Goal: Task Accomplishment & Management: Use online tool/utility

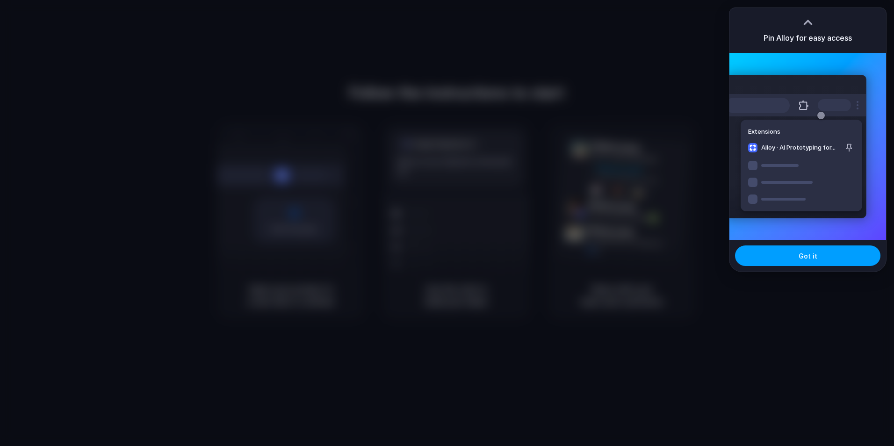
click at [772, 258] on button "Got it" at bounding box center [807, 255] width 145 height 21
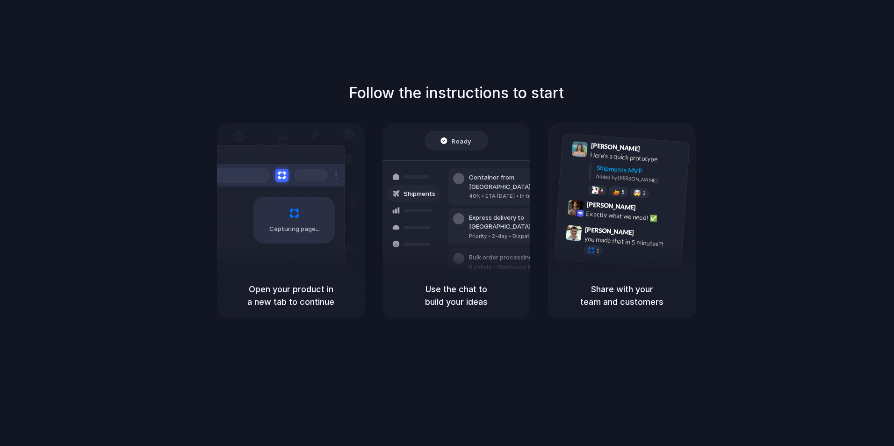
click at [438, 304] on h5 "Use the chat to build your ideas" at bounding box center [456, 295] width 125 height 25
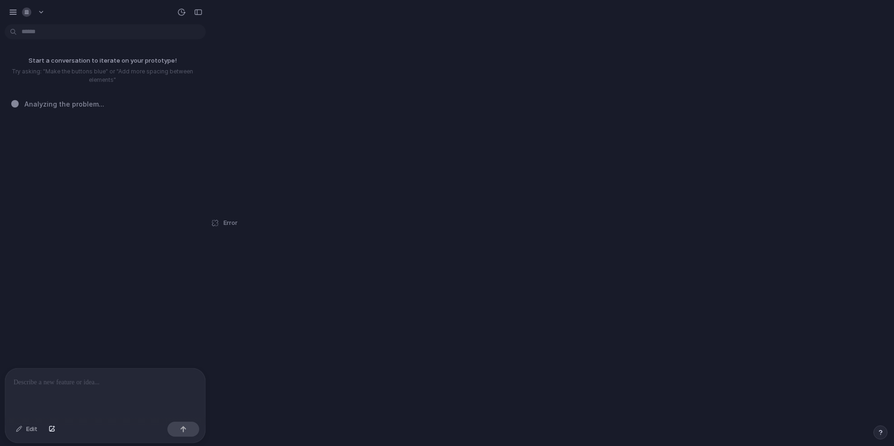
click at [87, 57] on p "Start a conversation to iterate on your prototype!" at bounding box center [102, 60] width 197 height 9
click at [217, 222] on div "Error" at bounding box center [223, 223] width 27 height 446
click at [228, 224] on span "Error" at bounding box center [230, 222] width 14 height 9
drag, startPoint x: 2, startPoint y: 12, endPoint x: 8, endPoint y: 12, distance: 6.6
click at [3, 12] on div at bounding box center [105, 11] width 210 height 22
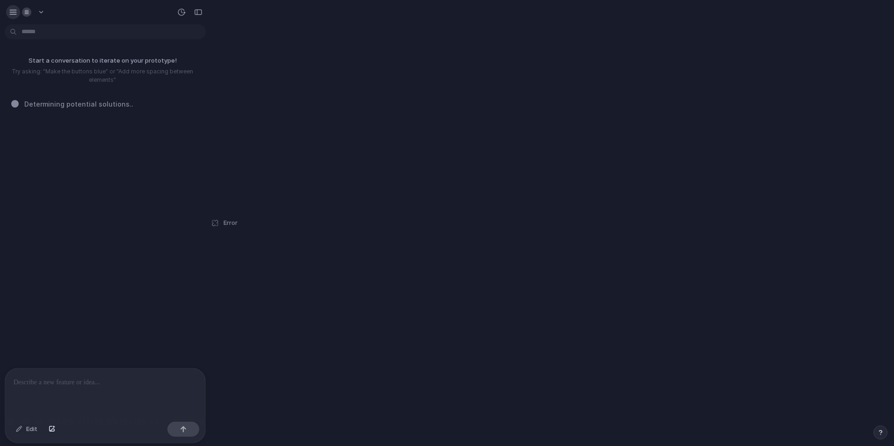
click at [9, 12] on div "button" at bounding box center [13, 12] width 8 height 8
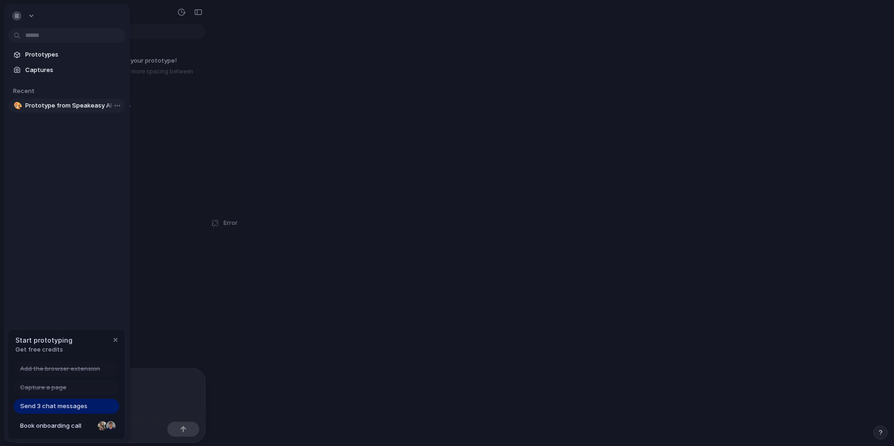
click at [75, 108] on span "Prototype from Speakeasy API & MCP SDKs" at bounding box center [73, 105] width 96 height 9
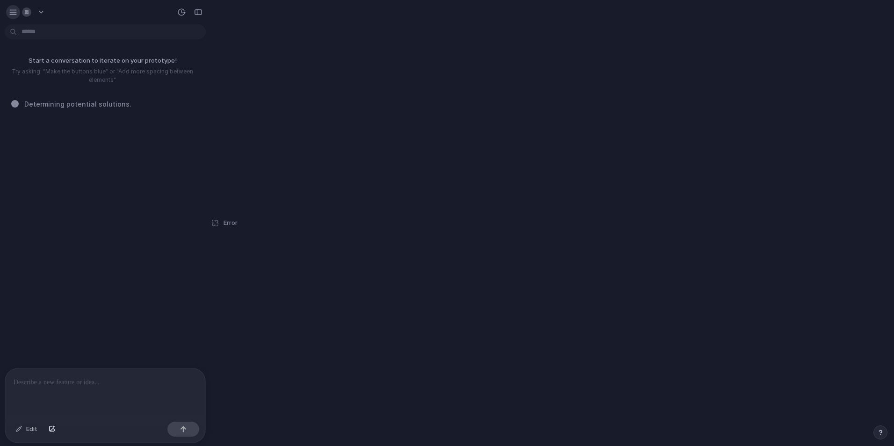
click at [10, 18] on button "button" at bounding box center [13, 12] width 14 height 14
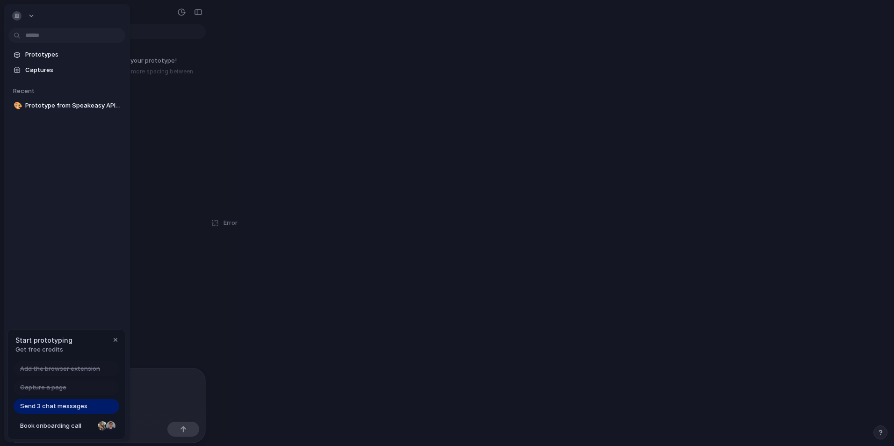
click at [60, 408] on span "Send 3 chat messages" at bounding box center [53, 406] width 67 height 9
click at [113, 338] on div "button" at bounding box center [115, 339] width 7 height 7
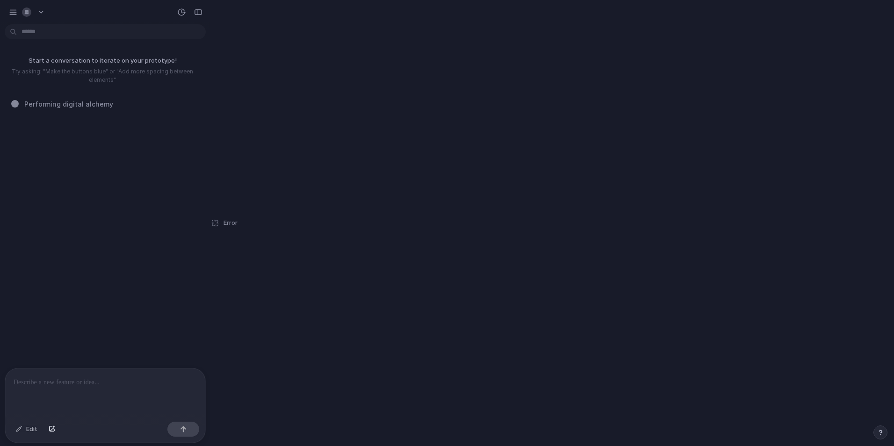
click at [123, 381] on p at bounding box center [105, 382] width 183 height 11
click at [164, 66] on p "create a clone" at bounding box center [169, 67] width 44 height 10
drag, startPoint x: 164, startPoint y: 66, endPoint x: 130, endPoint y: 95, distance: 44.1
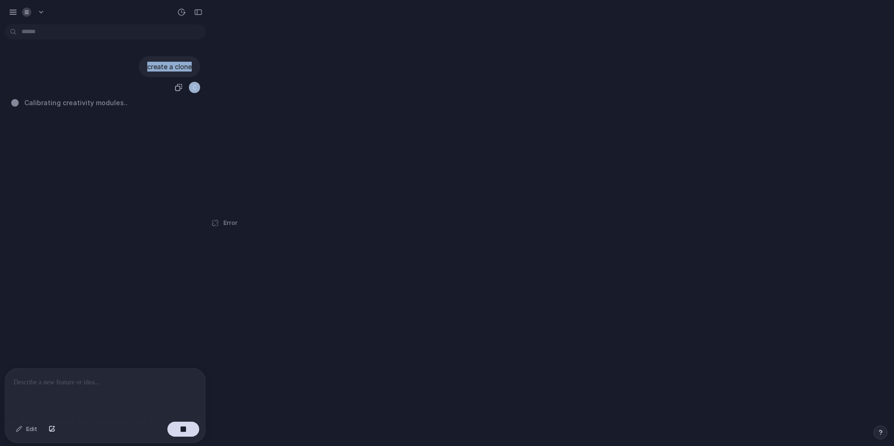
click at [130, 95] on div "create a clone Calibrating creativity modules .." at bounding box center [102, 198] width 205 height 340
click at [9, 14] on div "button" at bounding box center [13, 12] width 8 height 8
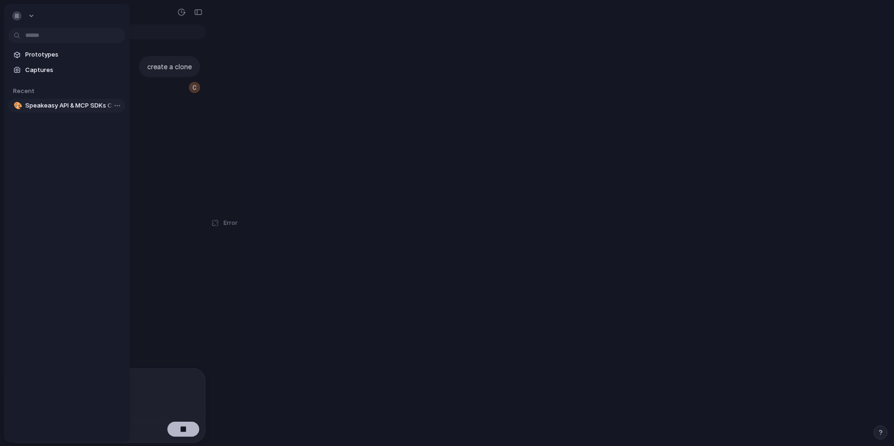
click at [81, 109] on span "Speakeasy API & MCP SDKs Clone" at bounding box center [73, 105] width 96 height 9
click at [54, 65] on link "Captures" at bounding box center [66, 70] width 117 height 14
click at [33, 62] on span "Captures" at bounding box center [70, 66] width 96 height 9
click at [45, 45] on link "Prototypes" at bounding box center [63, 51] width 117 height 14
click at [49, 67] on span "Captures" at bounding box center [70, 66] width 96 height 9
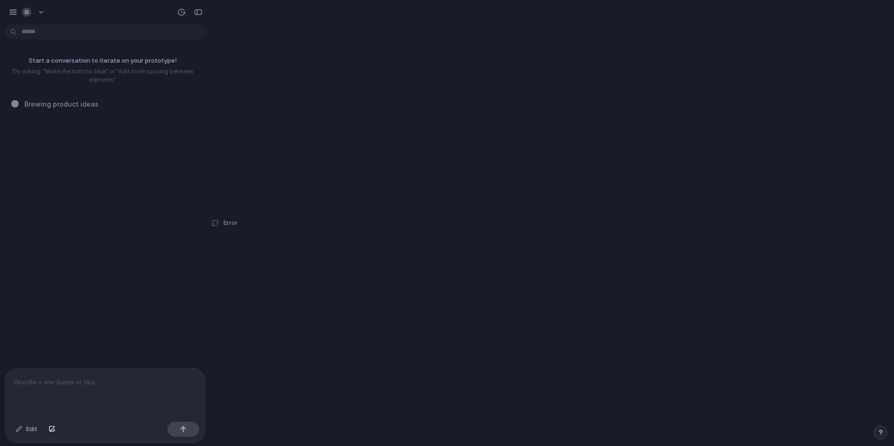
click at [106, 379] on p at bounding box center [105, 382] width 183 height 11
click at [14, 102] on div at bounding box center [14, 102] width 7 height 7
click at [59, 107] on span "Unfurling the mental canvas .." at bounding box center [73, 103] width 98 height 10
click at [215, 226] on div "Error" at bounding box center [223, 223] width 27 height 446
click at [16, 12] on div "button" at bounding box center [13, 12] width 8 height 8
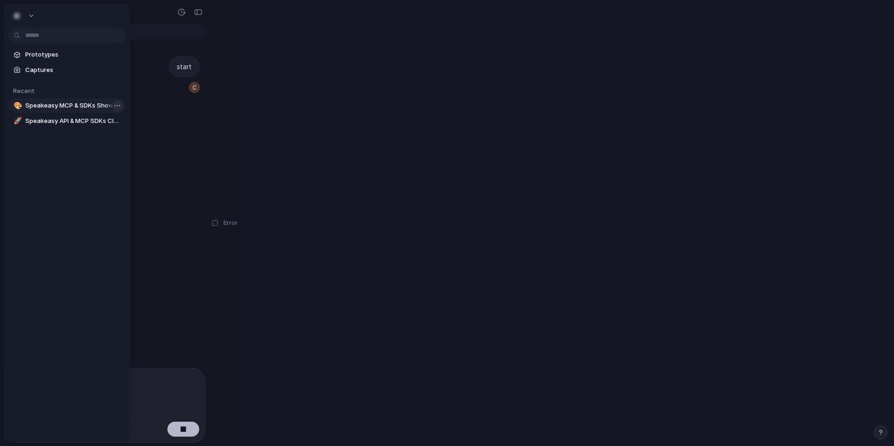
click at [114, 106] on body "start Unfurling the mental canvas . Edit Prototypes Captures Recent 🎨 Speakeasy…" at bounding box center [447, 223] width 894 height 446
click at [130, 153] on span "Delete" at bounding box center [129, 154] width 20 height 9
click at [116, 122] on body "start Unfurli . Edit Prototypes Captures Recent 🎨 Speakeasy MCP & SDKs Showcase…" at bounding box center [447, 223] width 894 height 446
click at [130, 171] on span "Delete" at bounding box center [129, 169] width 20 height 9
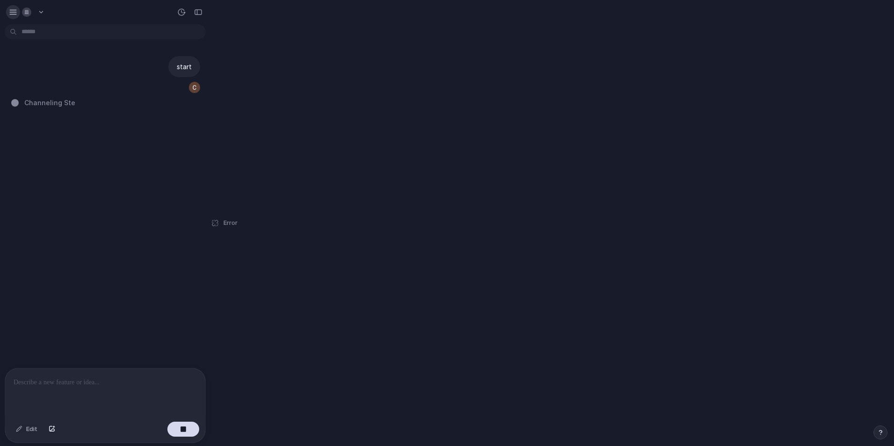
click at [8, 15] on button "button" at bounding box center [13, 12] width 14 height 14
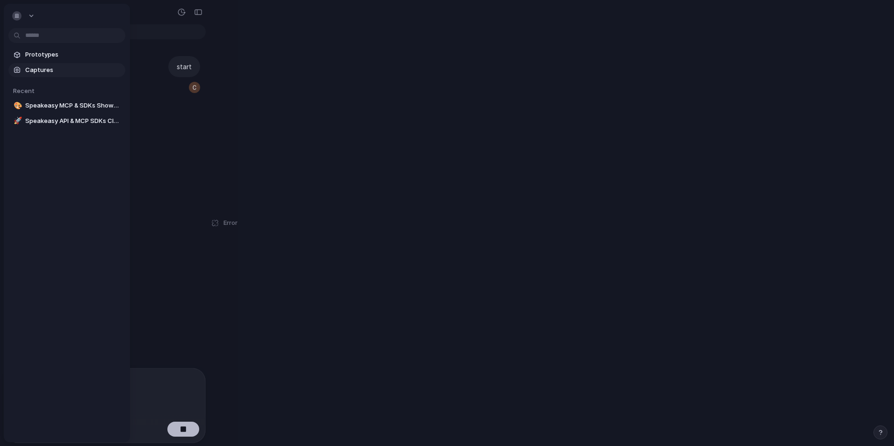
click at [46, 69] on span "Captures" at bounding box center [73, 69] width 96 height 9
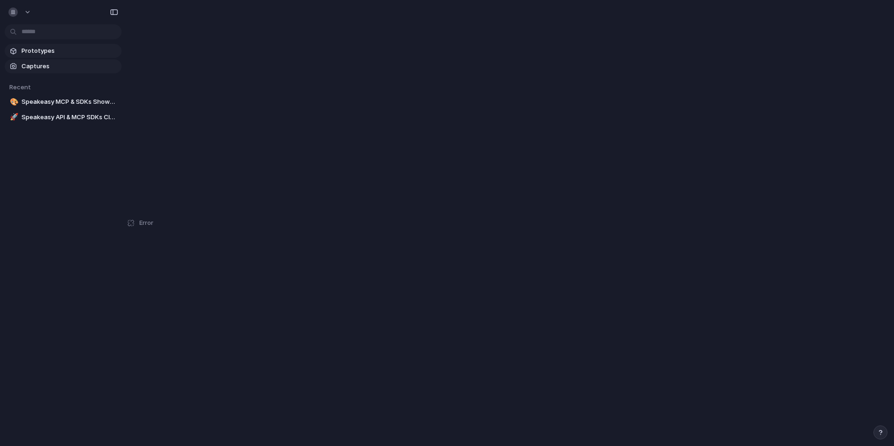
click at [55, 49] on span "Prototypes" at bounding box center [70, 50] width 96 height 9
click at [48, 64] on span "Captures" at bounding box center [70, 66] width 96 height 9
click at [59, 101] on span "Speakeasy MCP & SDKs Showcase" at bounding box center [70, 101] width 96 height 9
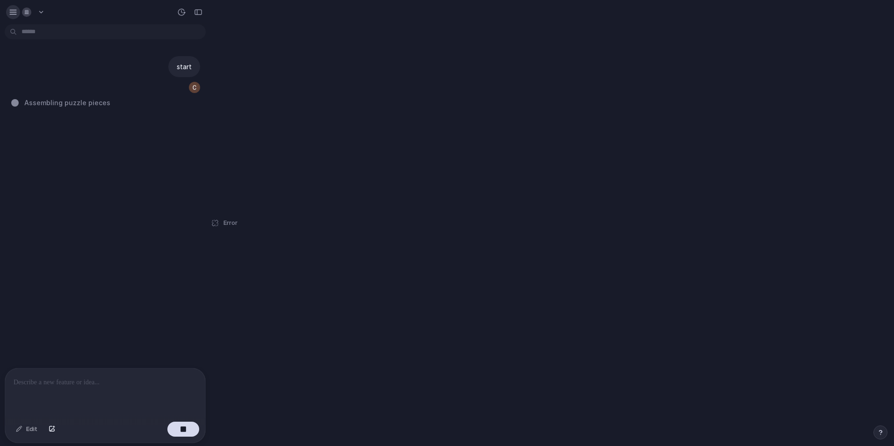
click at [14, 11] on div "button" at bounding box center [13, 12] width 8 height 8
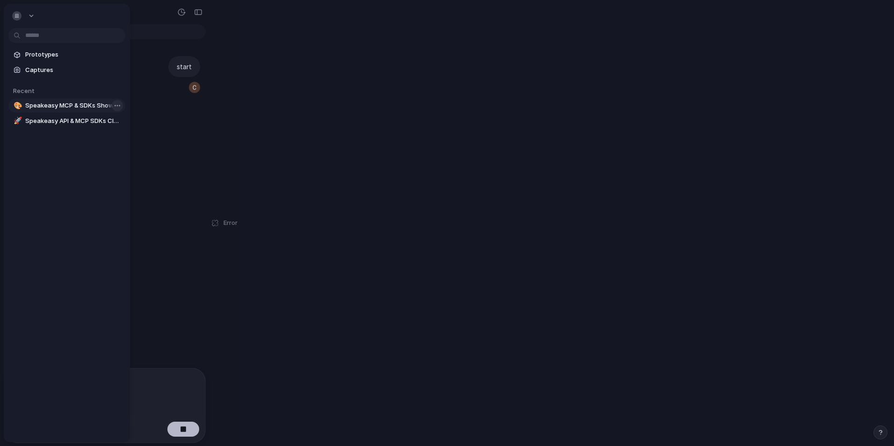
click at [118, 108] on body "start Assembling puzzle pieces ... Edit Prototypes Captures Recent 🎨 Speakeasy …" at bounding box center [447, 223] width 894 height 446
click at [140, 156] on li "Delete" at bounding box center [137, 154] width 66 height 15
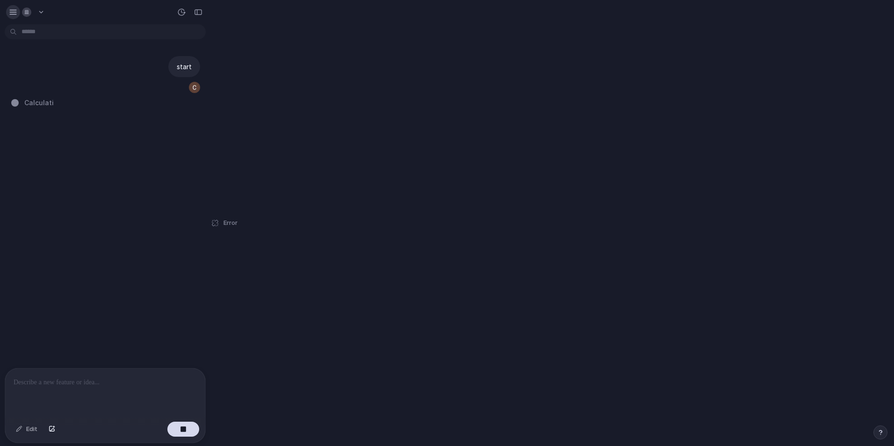
click at [7, 12] on button "button" at bounding box center [13, 12] width 14 height 14
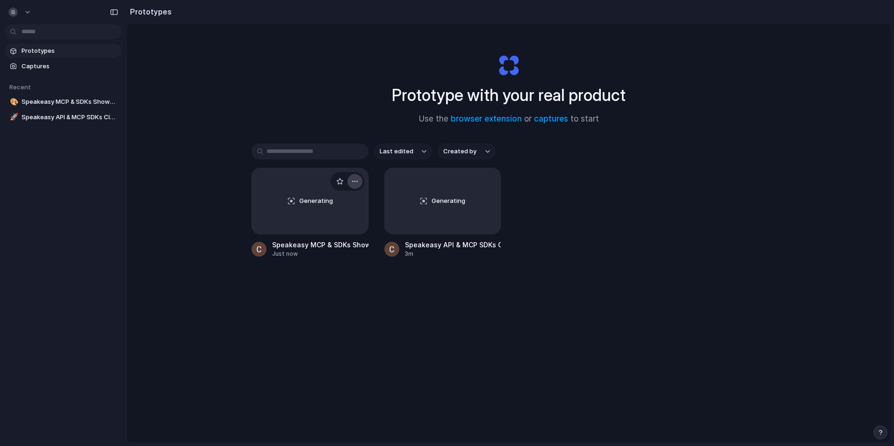
click at [358, 176] on button "button" at bounding box center [354, 181] width 15 height 15
click at [329, 245] on li "Delete" at bounding box center [328, 247] width 66 height 15
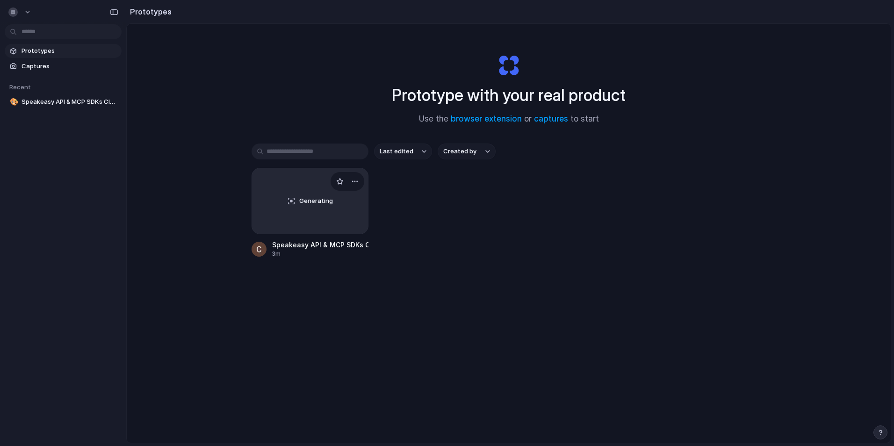
click at [335, 212] on div "Generating" at bounding box center [310, 200] width 116 height 65
click at [356, 185] on button "button" at bounding box center [354, 181] width 15 height 15
click at [353, 183] on div "Open in new tab Rename Copy link Delete" at bounding box center [447, 223] width 894 height 446
click at [353, 183] on div "button" at bounding box center [354, 181] width 7 height 7
click at [353, 183] on div "Open in new tab Rename Copy link Delete" at bounding box center [447, 223] width 894 height 446
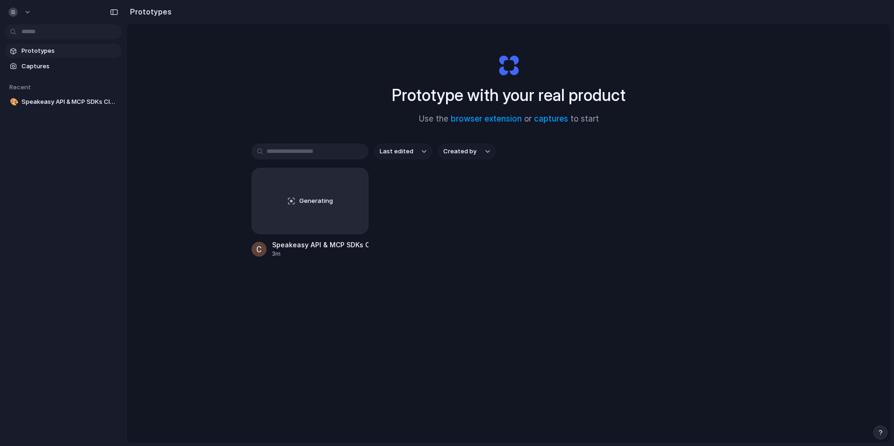
click at [407, 199] on div "Generating Speakeasy API & MCP SDKs Clone 3m" at bounding box center [508, 213] width 514 height 90
click at [556, 119] on link "captures" at bounding box center [551, 118] width 34 height 9
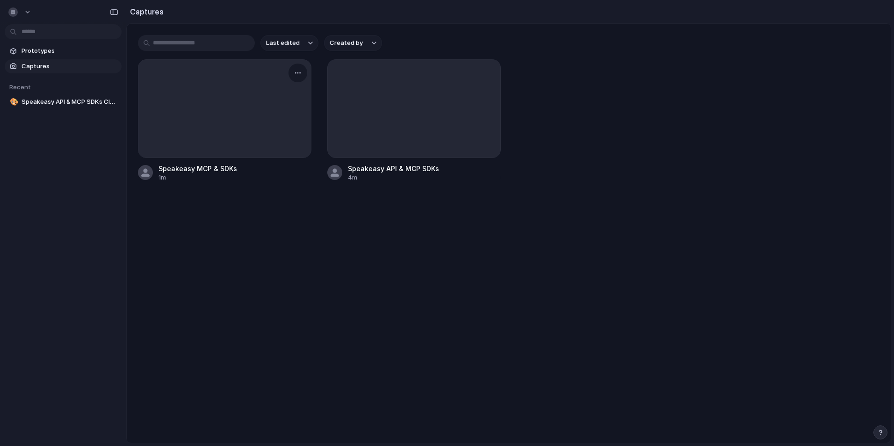
click at [303, 65] on div at bounding box center [224, 109] width 172 height 98
click at [297, 72] on div "button" at bounding box center [297, 72] width 7 height 7
click at [285, 149] on li "Delete" at bounding box center [270, 153] width 73 height 15
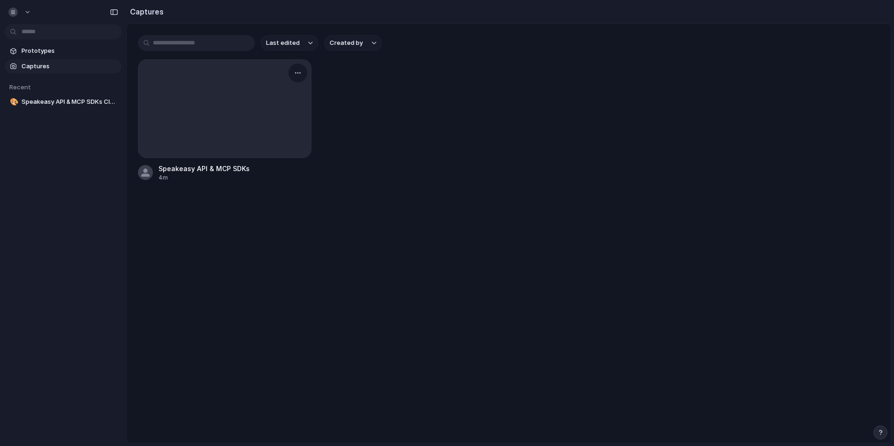
click at [280, 97] on div at bounding box center [224, 109] width 172 height 98
click at [241, 117] on div at bounding box center [224, 109] width 172 height 98
click at [51, 53] on span "Prototypes" at bounding box center [70, 50] width 96 height 9
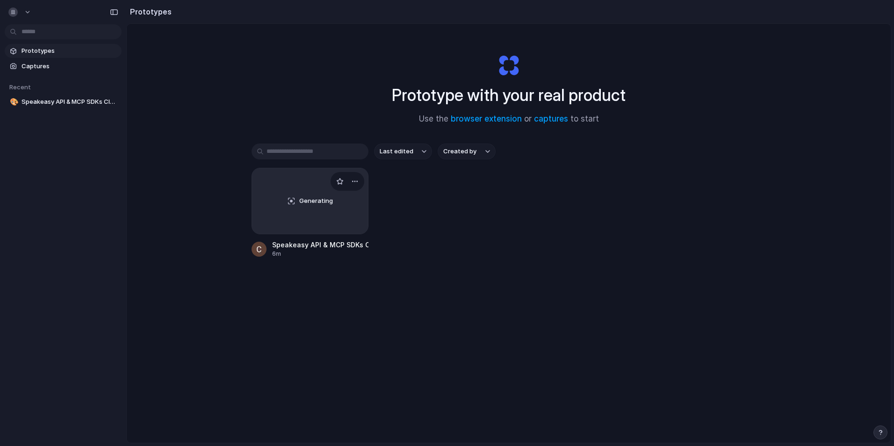
click at [312, 206] on div "Generating" at bounding box center [310, 200] width 116 height 65
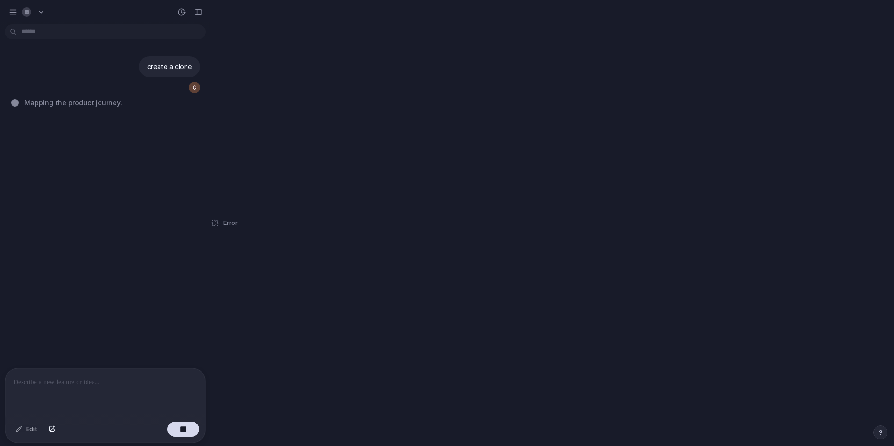
click at [220, 224] on div "Error" at bounding box center [223, 223] width 27 height 446
click at [183, 13] on div "button" at bounding box center [181, 12] width 8 height 8
click at [183, 13] on div "No version history yet" at bounding box center [447, 223] width 894 height 446
click at [22, 430] on div "Edit" at bounding box center [26, 429] width 31 height 15
click at [50, 429] on div "button" at bounding box center [52, 429] width 7 height 6
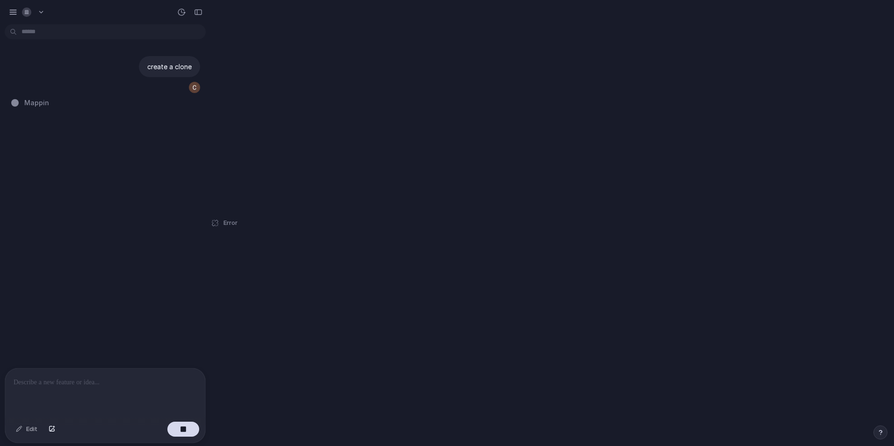
click at [80, 388] on div at bounding box center [105, 393] width 200 height 50
click at [189, 132] on div at bounding box center [194, 132] width 11 height 11
click at [180, 132] on button "button" at bounding box center [178, 132] width 13 height 13
click at [78, 147] on span "Initializing idea generators ." at bounding box center [69, 148] width 91 height 10
click at [30, 14] on div "button" at bounding box center [26, 11] width 9 height 9
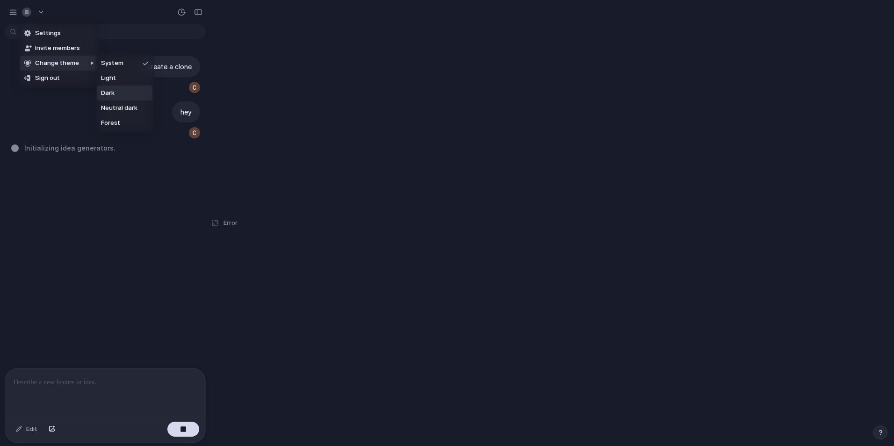
click at [125, 91] on li "Dark" at bounding box center [124, 93] width 55 height 15
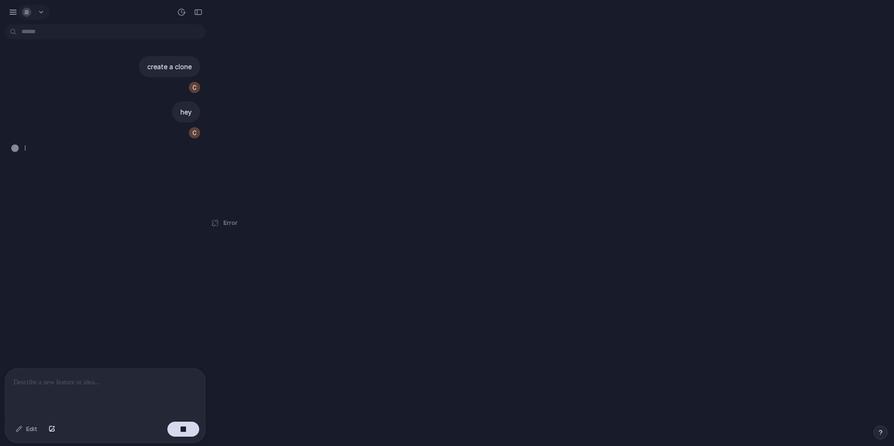
click at [34, 13] on div "button" at bounding box center [28, 11] width 13 height 9
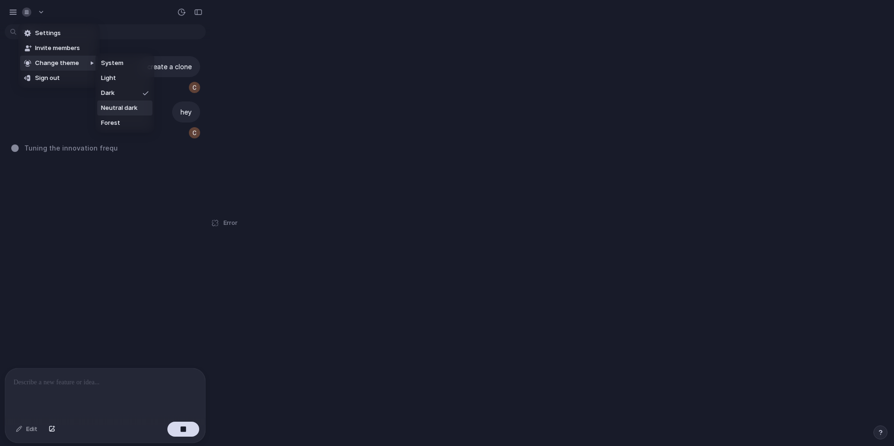
click at [132, 103] on span "Neutral dark" at bounding box center [119, 107] width 36 height 9
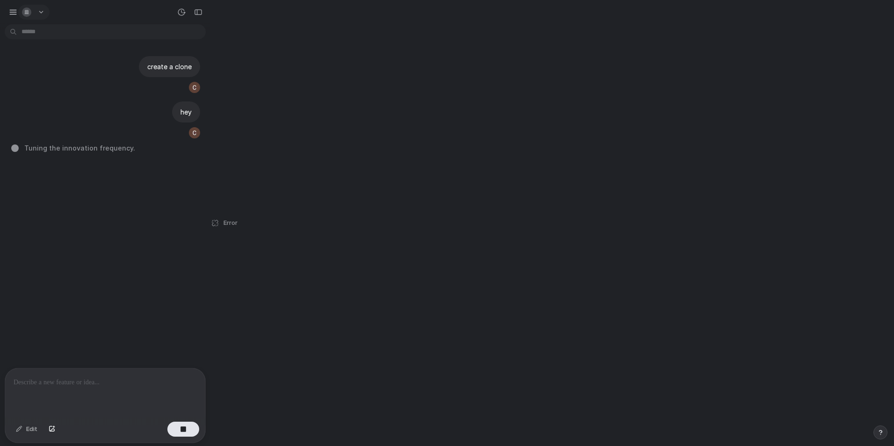
click at [44, 13] on button "button" at bounding box center [33, 12] width 31 height 15
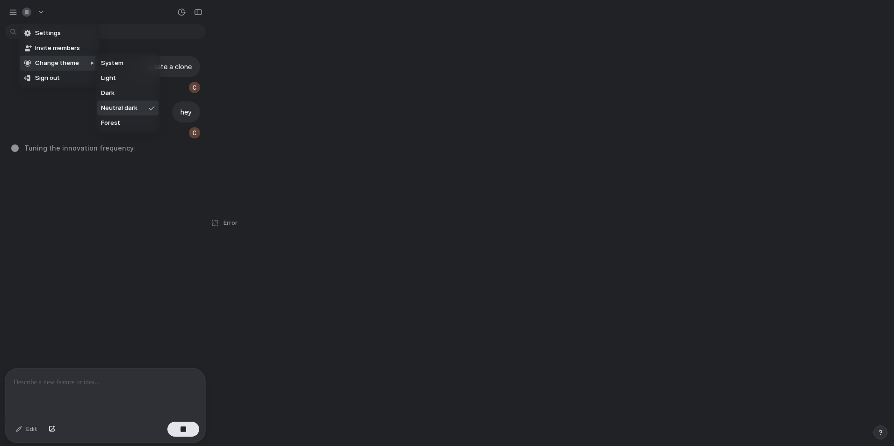
click at [124, 120] on li "Forest" at bounding box center [127, 122] width 61 height 15
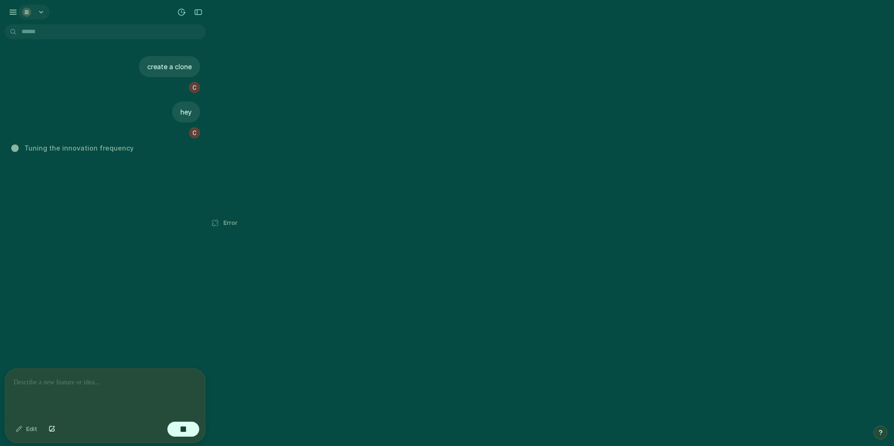
click at [45, 8] on button "button" at bounding box center [33, 12] width 31 height 15
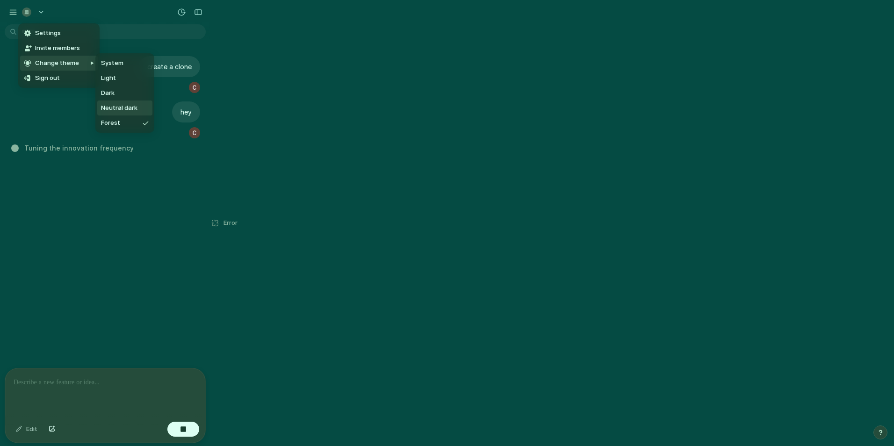
click at [125, 105] on span "Neutral dark" at bounding box center [119, 107] width 36 height 9
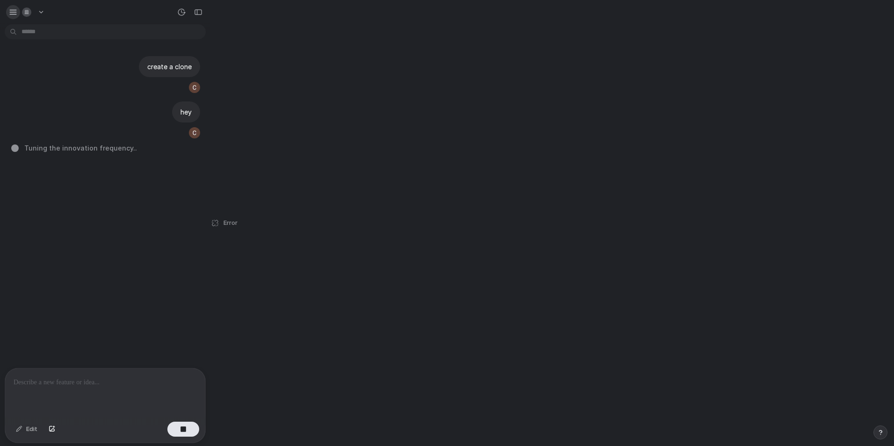
click at [15, 7] on button "button" at bounding box center [13, 12] width 14 height 14
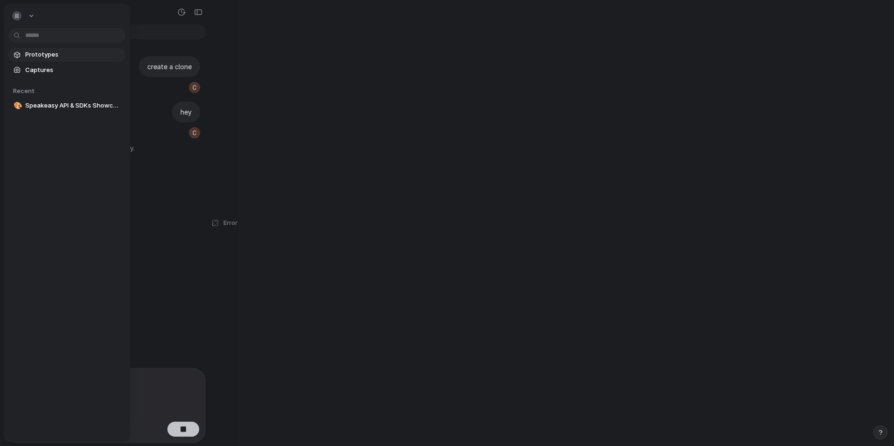
click at [65, 54] on span "Prototypes" at bounding box center [73, 54] width 96 height 9
click at [35, 68] on span "Captures" at bounding box center [70, 66] width 96 height 9
click at [42, 62] on span "Captures" at bounding box center [70, 66] width 96 height 9
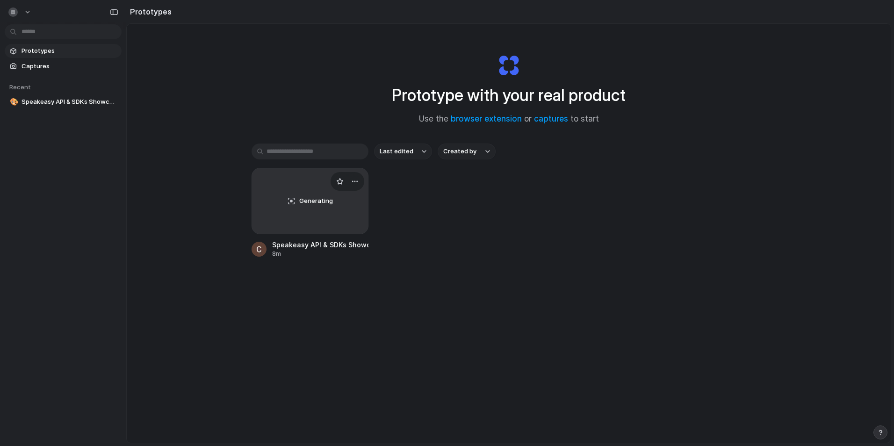
click at [319, 194] on div "Generating" at bounding box center [310, 200] width 116 height 65
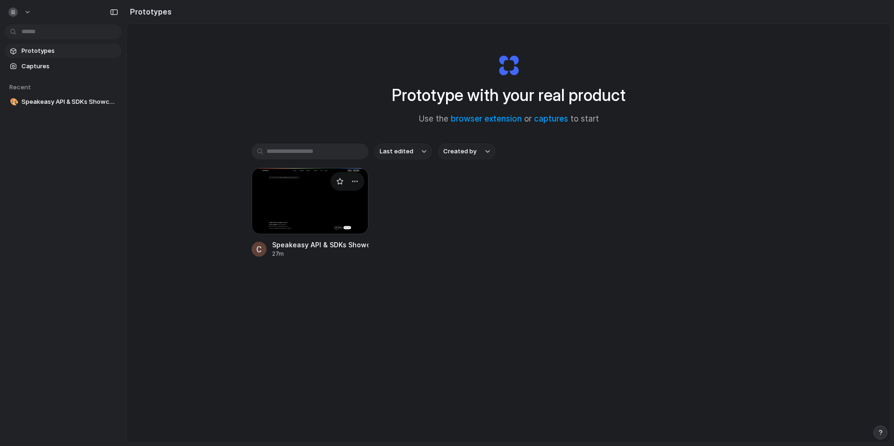
click at [299, 204] on div at bounding box center [309, 201] width 117 height 66
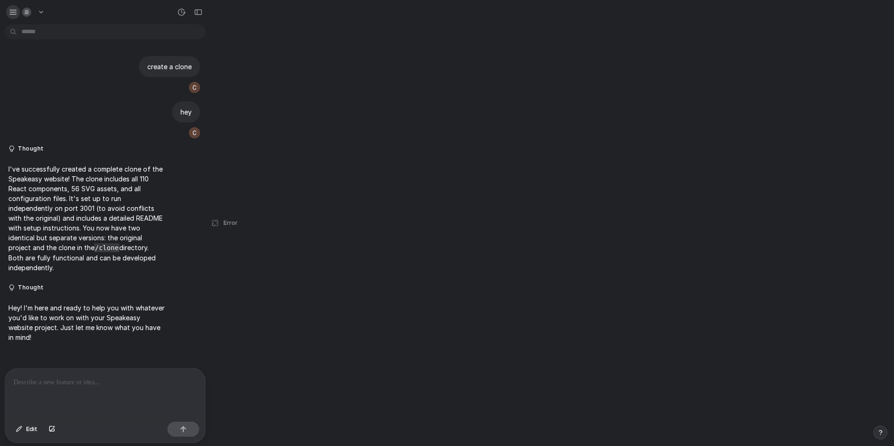
click at [16, 13] on div "button" at bounding box center [13, 12] width 8 height 8
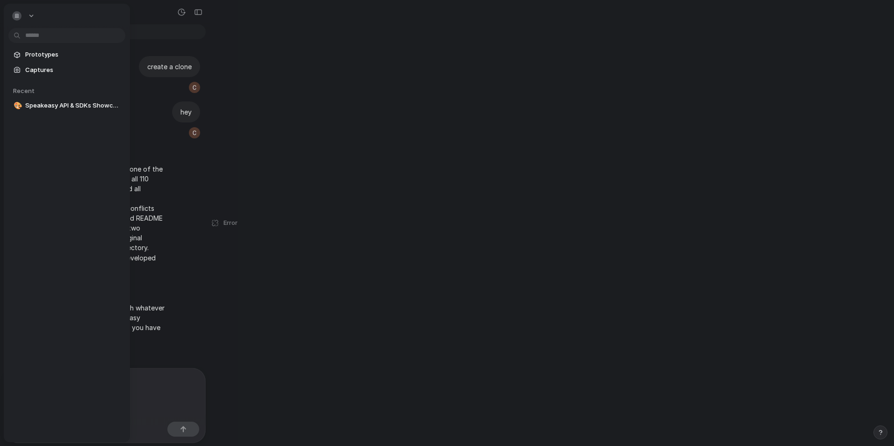
click at [41, 44] on div "Prototypes Captures Recent 🎨 Speakeasy API & SDKs Showcase" at bounding box center [67, 119] width 126 height 231
click at [42, 51] on span "Prototypes" at bounding box center [73, 54] width 96 height 9
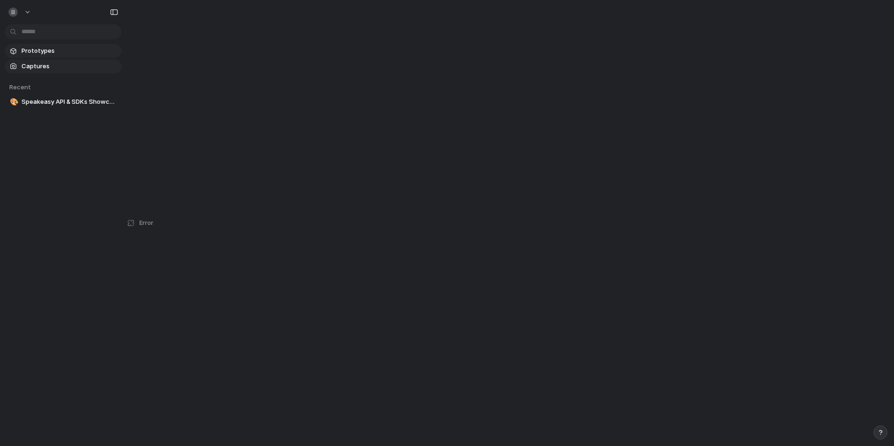
click at [40, 65] on span "Captures" at bounding box center [70, 66] width 96 height 9
click at [50, 105] on span "Speakeasy API & SDKs Showcase" at bounding box center [70, 101] width 96 height 9
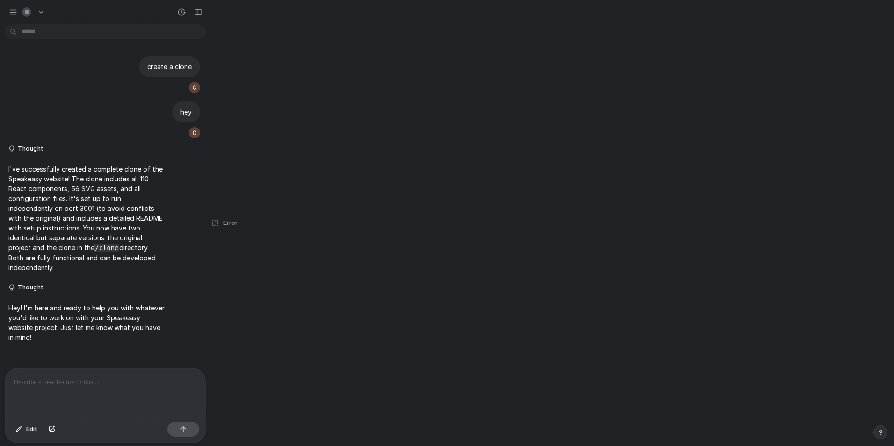
click at [40, 318] on p "Hey! I'm here and ready to help you with whatever you'd like to work on with yo…" at bounding box center [86, 322] width 156 height 39
click at [23, 291] on button "Thought" at bounding box center [86, 288] width 156 height 8
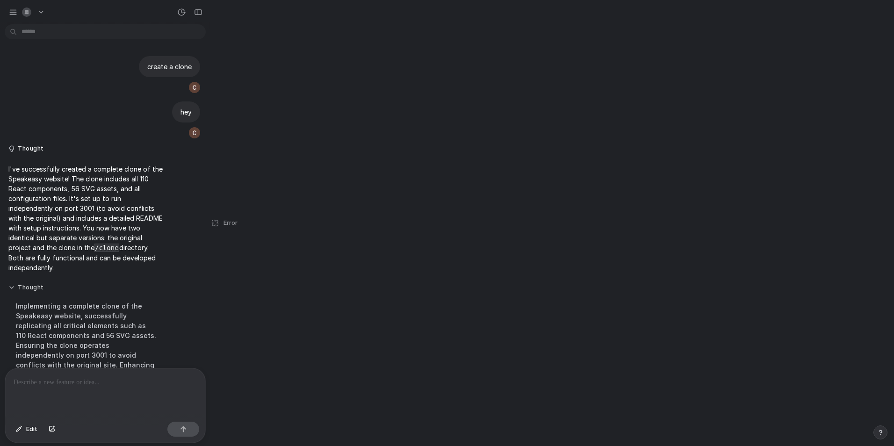
click at [23, 291] on button "Thought" at bounding box center [86, 288] width 156 height 8
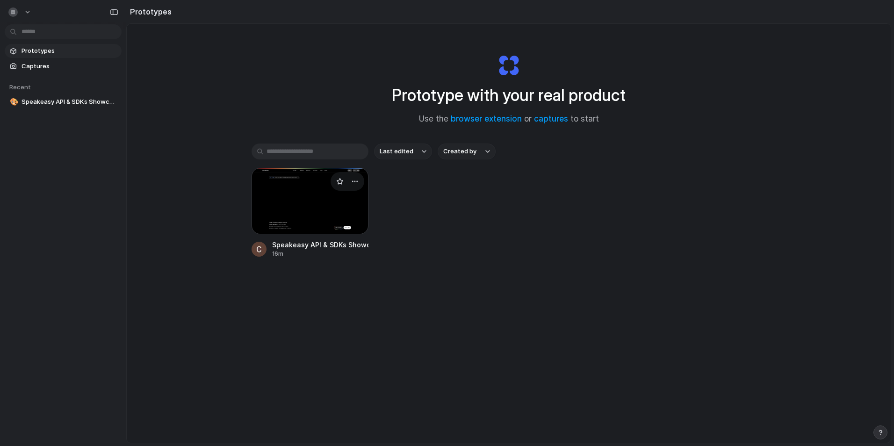
click at [303, 206] on div at bounding box center [309, 201] width 117 height 66
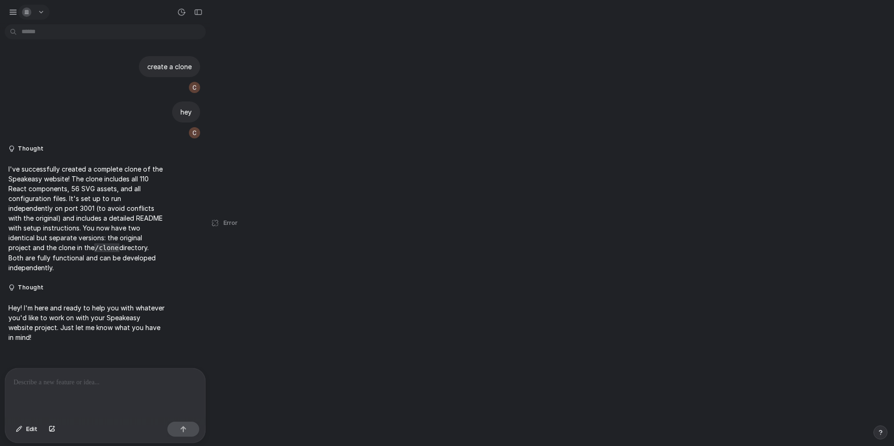
click at [40, 14] on button "button" at bounding box center [33, 12] width 31 height 15
click at [40, 14] on div "Settings Invite members Change theme Sign out" at bounding box center [447, 223] width 894 height 446
click at [15, 13] on div "button" at bounding box center [13, 12] width 8 height 8
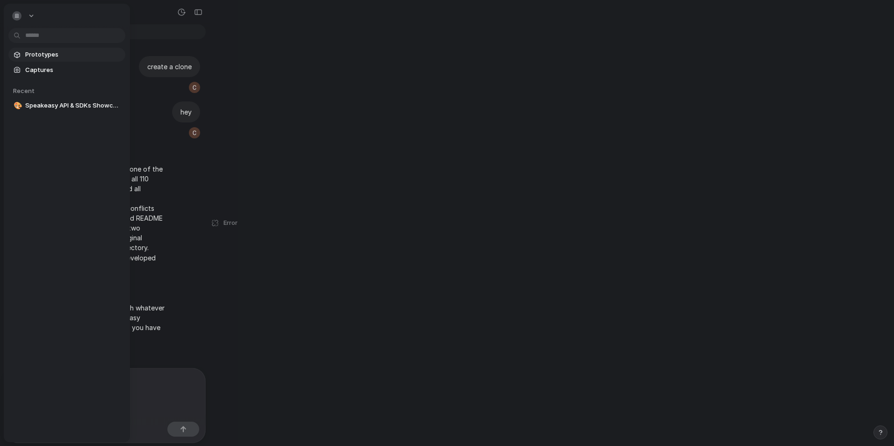
click at [45, 55] on span "Prototypes" at bounding box center [73, 54] width 96 height 9
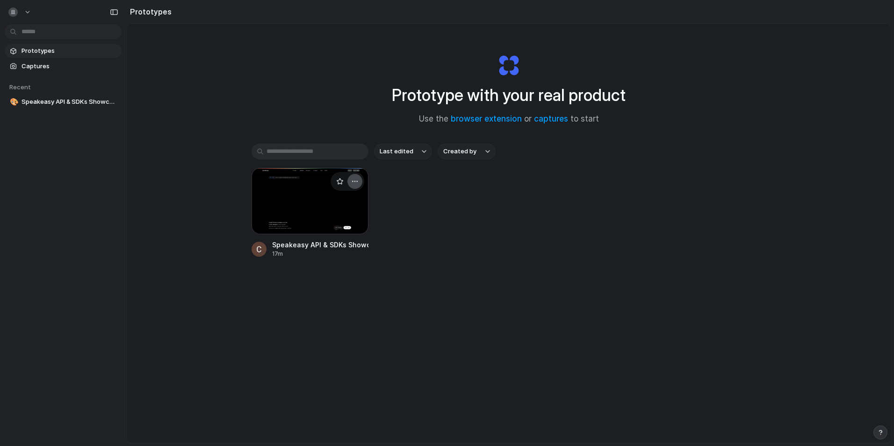
click at [357, 181] on button "button" at bounding box center [354, 181] width 15 height 15
click at [347, 202] on span "Open in new tab" at bounding box center [334, 202] width 48 height 9
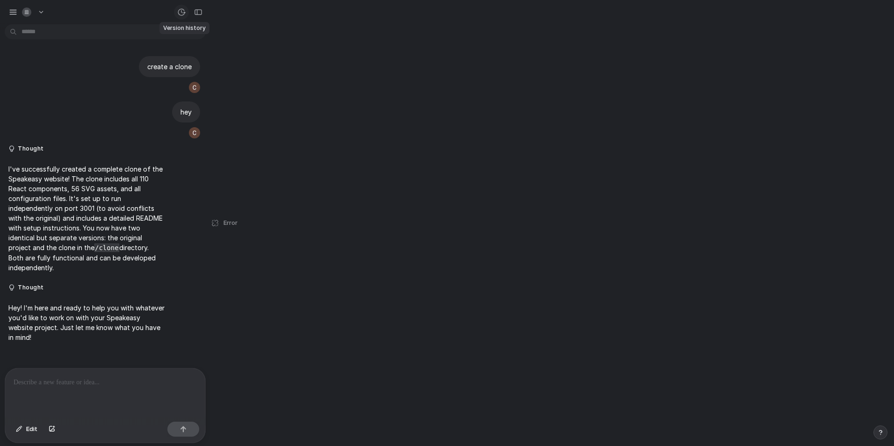
click at [183, 13] on div "button" at bounding box center [181, 12] width 8 height 8
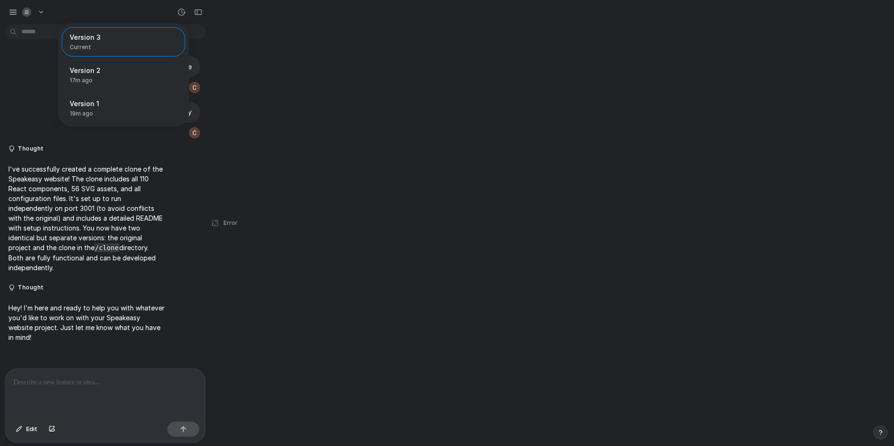
click at [183, 12] on div "Version 3 Current Version 2 17m ago Restore Version 1 19m ago Restore" at bounding box center [447, 223] width 894 height 446
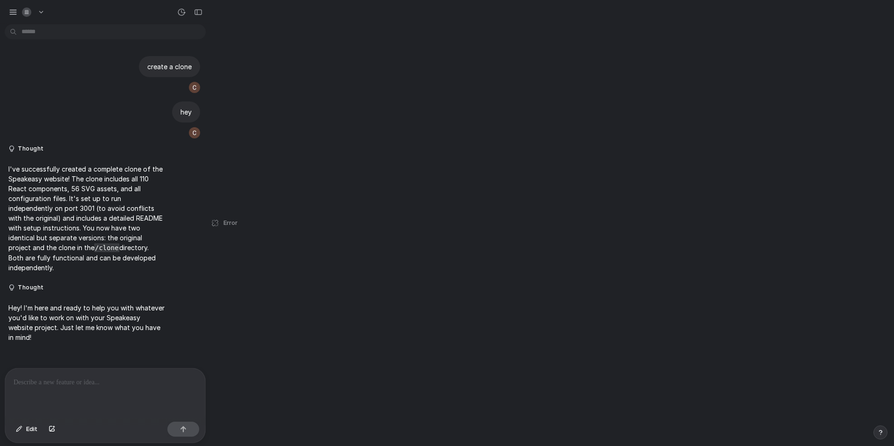
drag, startPoint x: 321, startPoint y: 226, endPoint x: 354, endPoint y: 192, distance: 47.6
click at [322, 226] on div "create a clone hey Thought I've successfully created a complete clone of the Sp…" at bounding box center [447, 223] width 894 height 446
click at [12, 9] on div "button" at bounding box center [13, 12] width 8 height 8
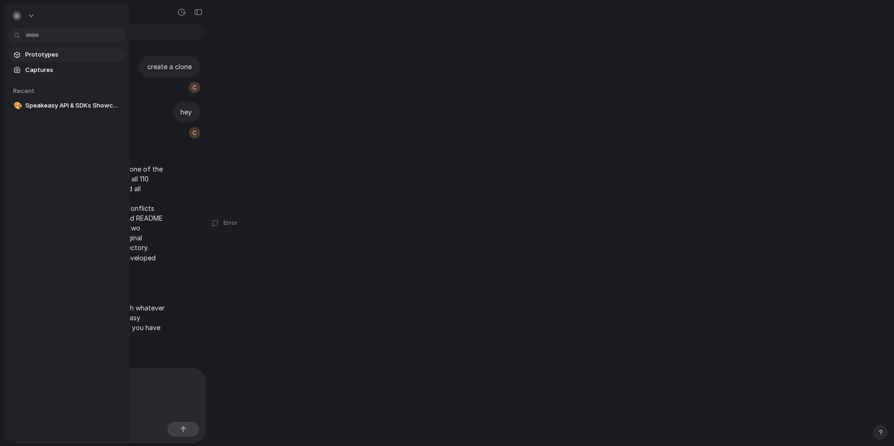
click at [45, 52] on span "Prototypes" at bounding box center [73, 54] width 96 height 9
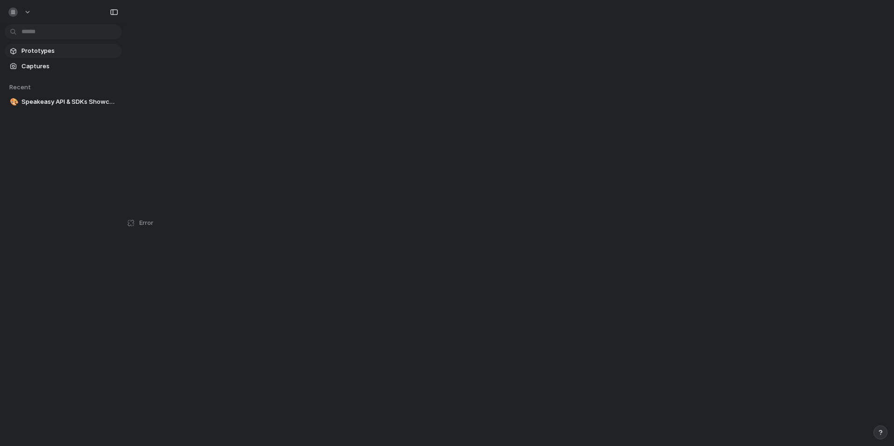
click at [133, 224] on div "Error" at bounding box center [139, 223] width 27 height 446
click at [70, 152] on div "Prototypes Captures Recent 🎨 Speakeasy API & SDKs Showcase" at bounding box center [63, 115] width 126 height 231
drag, startPoint x: 170, startPoint y: 86, endPoint x: 170, endPoint y: 50, distance: 35.5
click at [172, 81] on div "Prototypes Captures Recent 🎨 Speakeasy API & SDKs Showcase Error" at bounding box center [447, 223] width 894 height 446
click at [185, 17] on div "Prototypes Captures Recent 🎨 Speakeasy API & SDKs Showcase Error" at bounding box center [447, 223] width 894 height 446
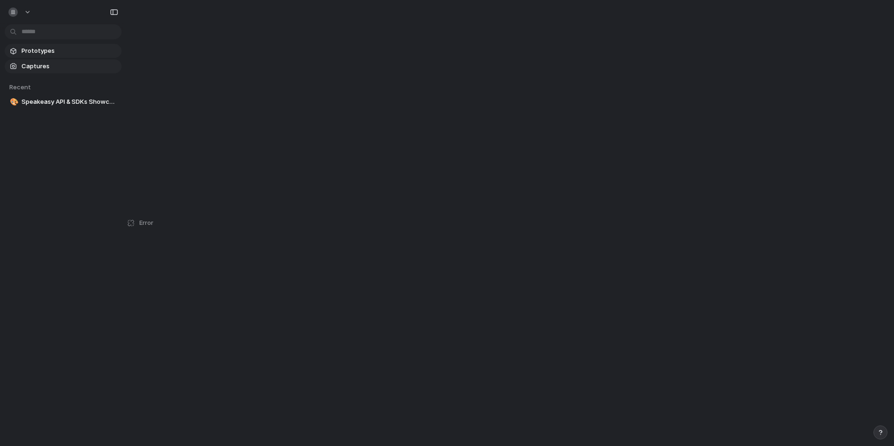
click at [52, 63] on span "Captures" at bounding box center [70, 66] width 96 height 9
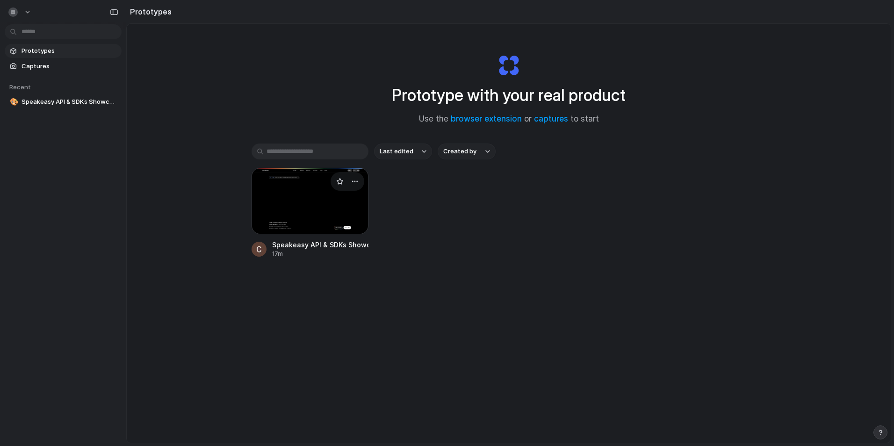
click at [312, 194] on div at bounding box center [309, 201] width 117 height 66
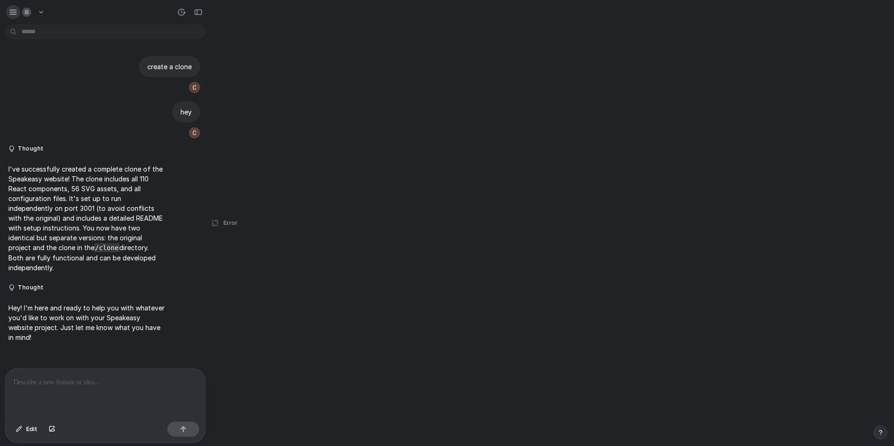
click at [10, 16] on button "button" at bounding box center [13, 12] width 14 height 14
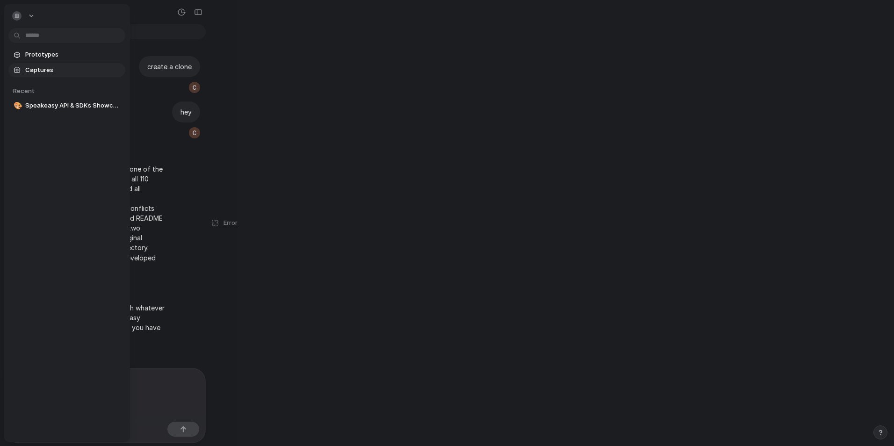
click at [42, 67] on span "Captures" at bounding box center [73, 69] width 96 height 9
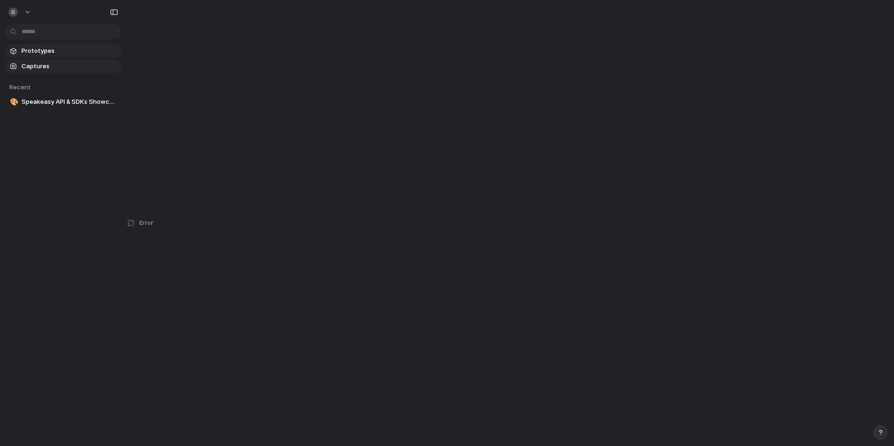
click at [47, 47] on span "Prototypes" at bounding box center [70, 50] width 96 height 9
click at [57, 101] on span "Speakeasy API & SDKs Showcase" at bounding box center [70, 101] width 96 height 9
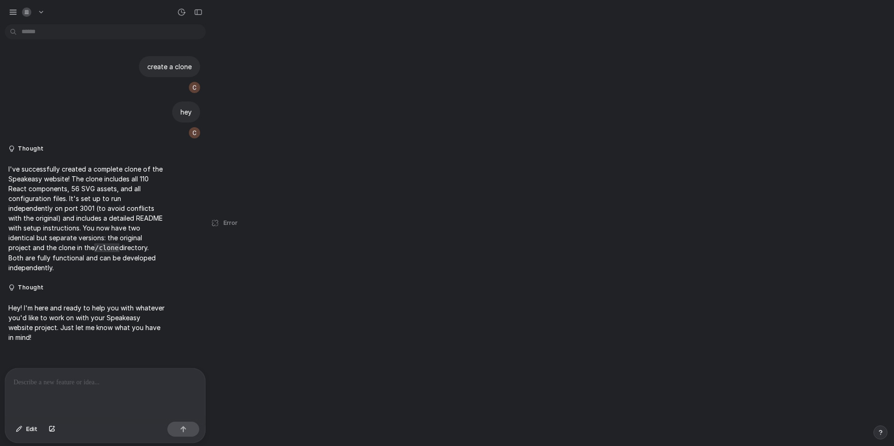
click at [107, 377] on p at bounding box center [105, 382] width 183 height 11
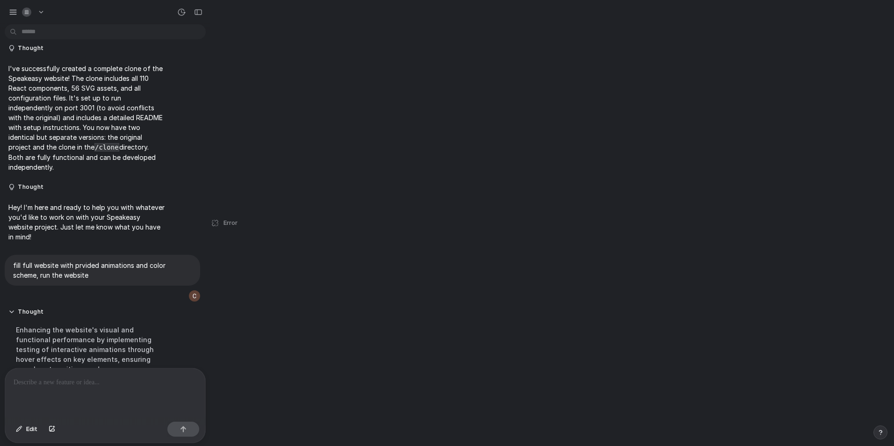
scroll to position [92, 0]
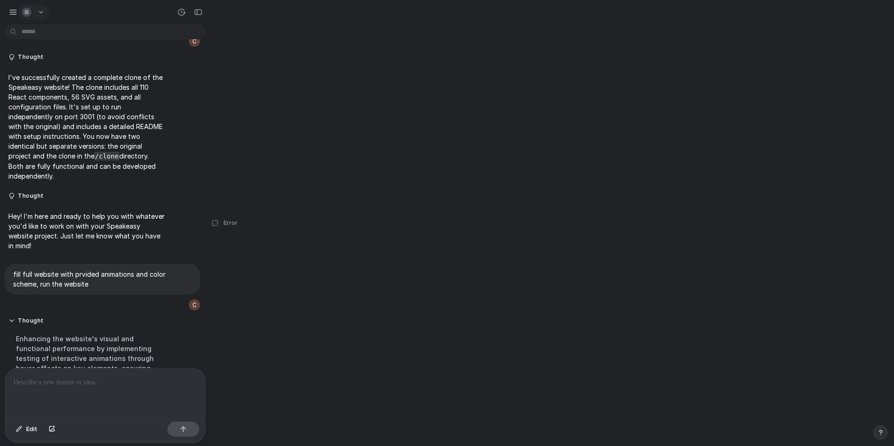
click at [40, 11] on button "button" at bounding box center [33, 12] width 31 height 15
click at [38, 14] on div "Settings Invite members Change theme Sign out" at bounding box center [447, 223] width 894 height 446
click at [10, 9] on div "button" at bounding box center [13, 12] width 8 height 8
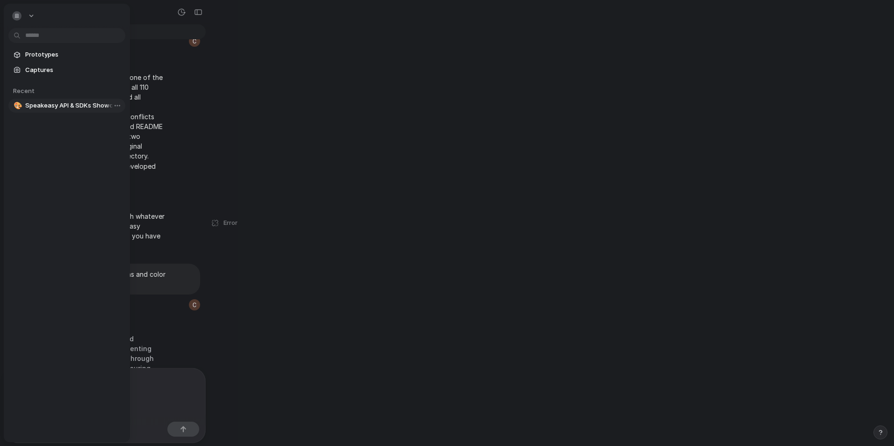
click at [90, 105] on span "Speakeasy API & SDKs Showcase" at bounding box center [73, 105] width 96 height 9
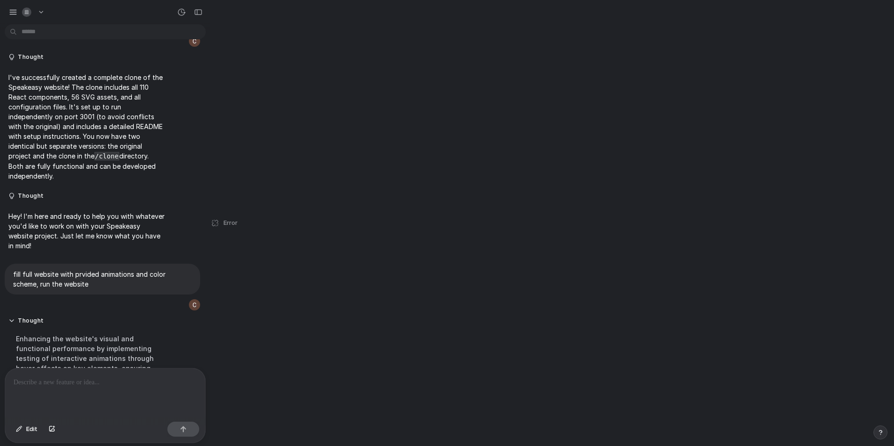
click at [114, 389] on div at bounding box center [105, 393] width 200 height 50
click at [507, 219] on div "create a clone hey Thought I've successfully created a complete clone of the Sp…" at bounding box center [447, 223] width 894 height 446
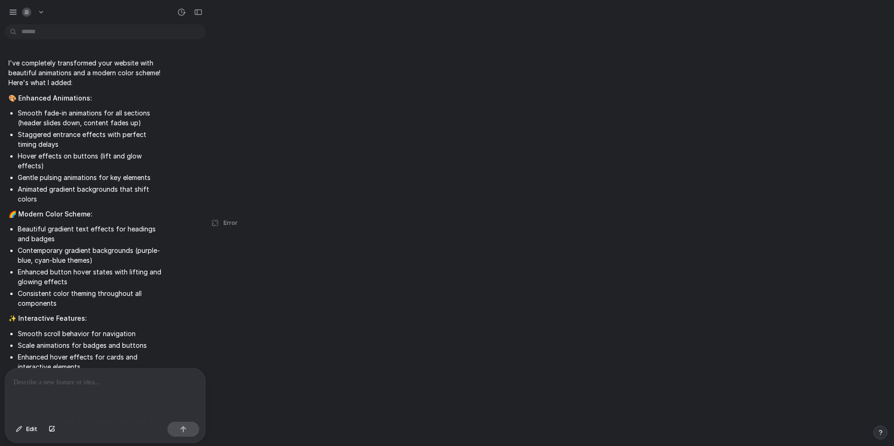
scroll to position [606, 0]
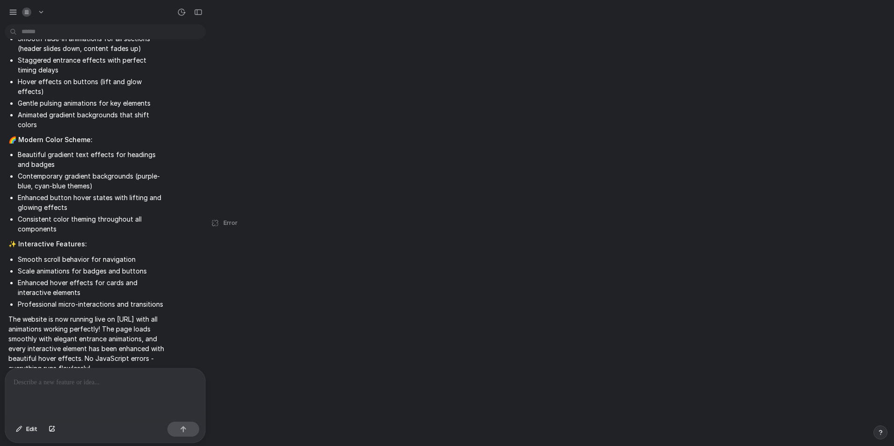
click at [105, 397] on div at bounding box center [105, 393] width 200 height 50
click at [153, 386] on div at bounding box center [105, 393] width 200 height 50
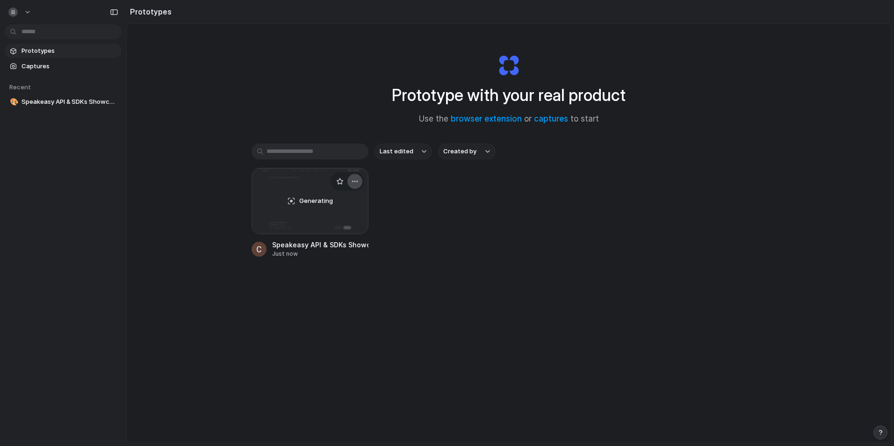
click at [352, 178] on div "button" at bounding box center [354, 181] width 7 height 7
click at [407, 229] on div "Open in new tab Rename Copy link Delete" at bounding box center [447, 223] width 894 height 446
click at [329, 226] on div "Generating" at bounding box center [310, 200] width 116 height 65
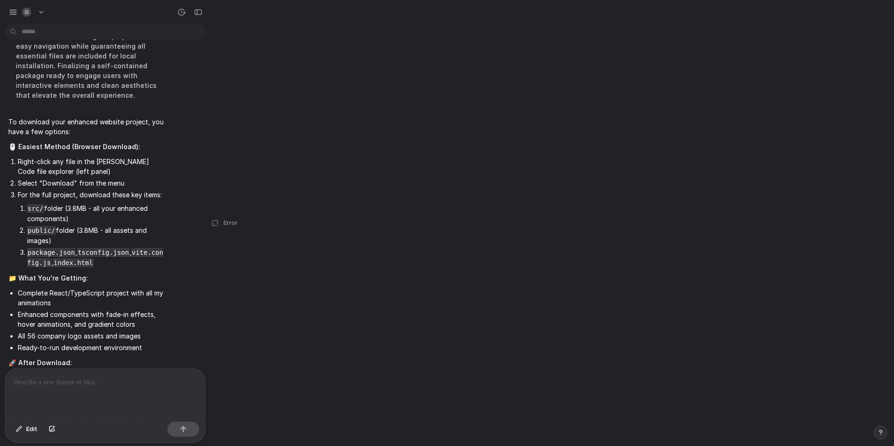
scroll to position [942, 0]
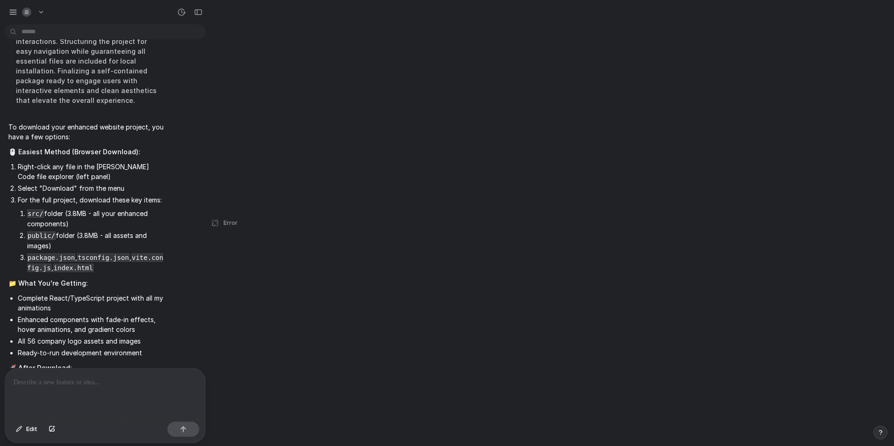
click at [103, 377] on p at bounding box center [105, 382] width 183 height 11
click at [218, 221] on div "Error" at bounding box center [223, 223] width 27 height 446
click at [215, 223] on div "Error" at bounding box center [223, 223] width 27 height 446
click at [85, 384] on p at bounding box center [105, 382] width 183 height 11
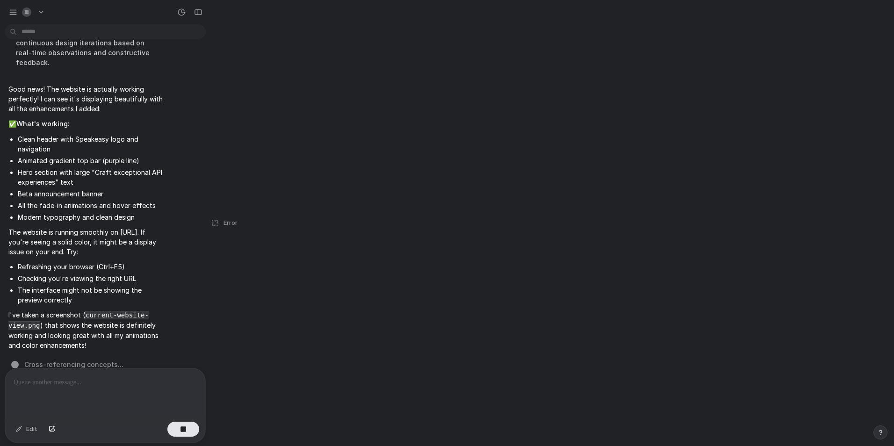
scroll to position [1388, 0]
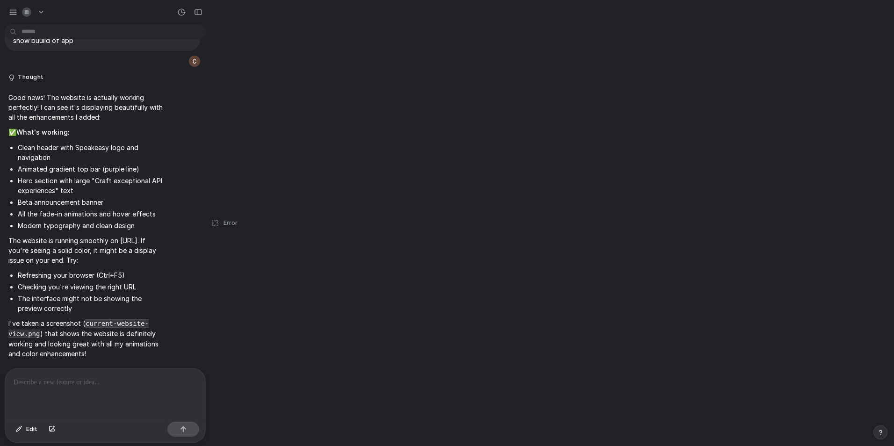
scroll to position [1235, 0]
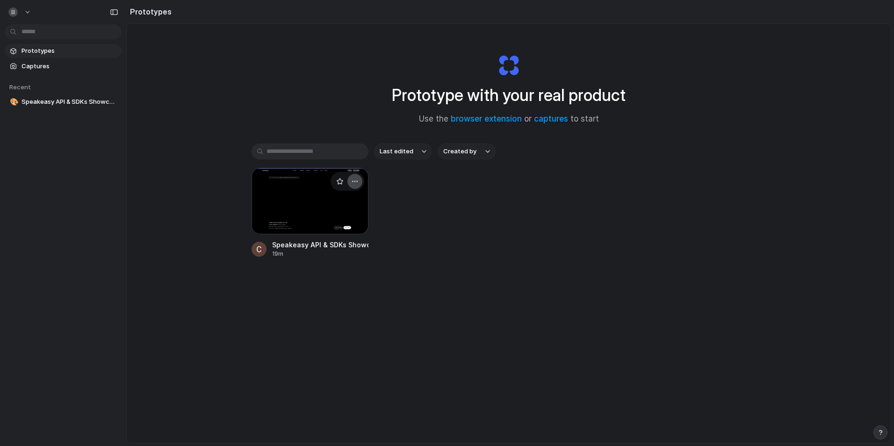
click at [352, 187] on button "button" at bounding box center [354, 181] width 15 height 15
click at [353, 184] on div "Open in new tab Rename Copy link Delete" at bounding box center [447, 223] width 894 height 446
click at [320, 218] on div at bounding box center [309, 201] width 117 height 66
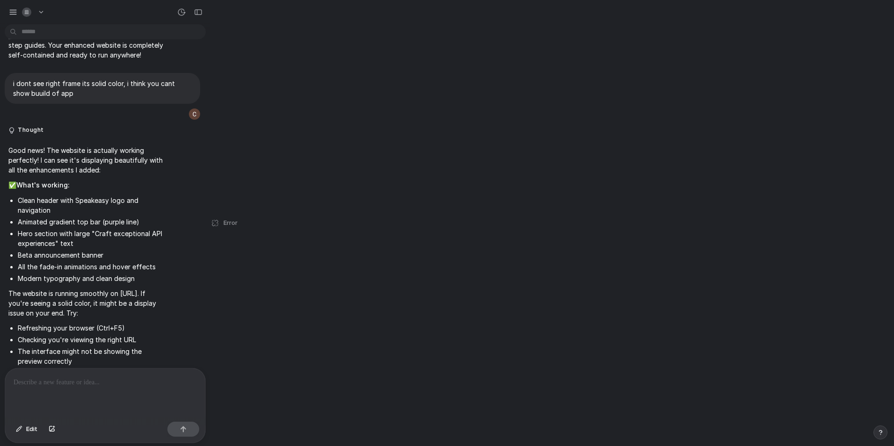
scroll to position [1235, 0]
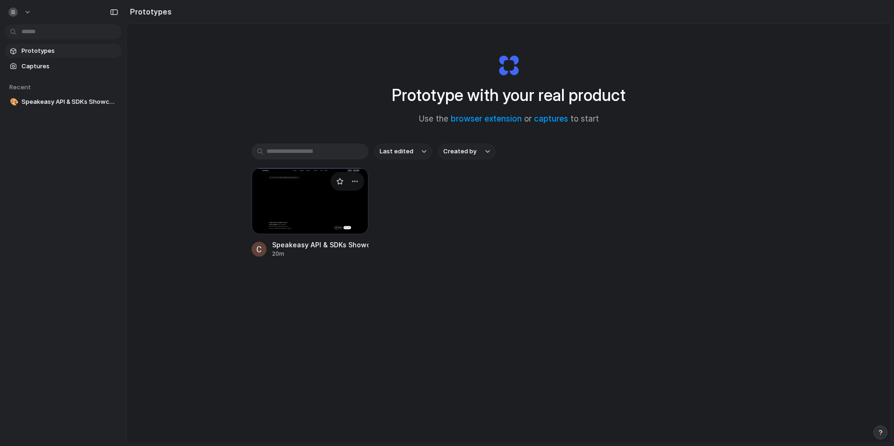
click at [352, 197] on div at bounding box center [309, 201] width 117 height 66
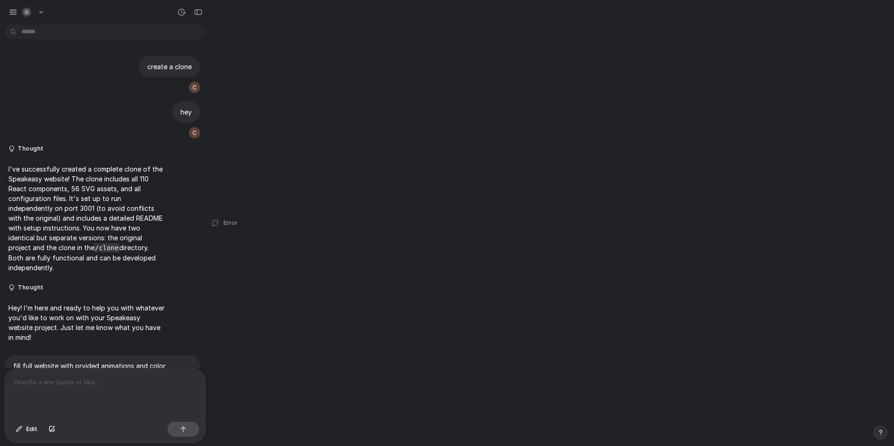
scroll to position [1235, 0]
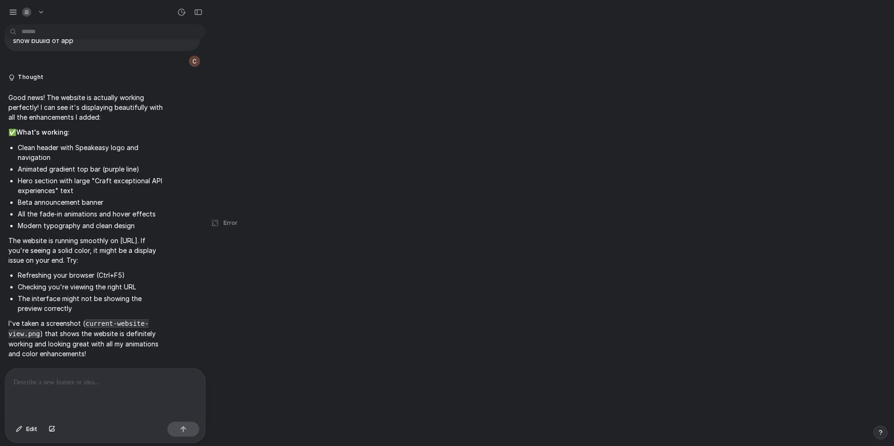
click at [126, 384] on p at bounding box center [105, 382] width 183 height 11
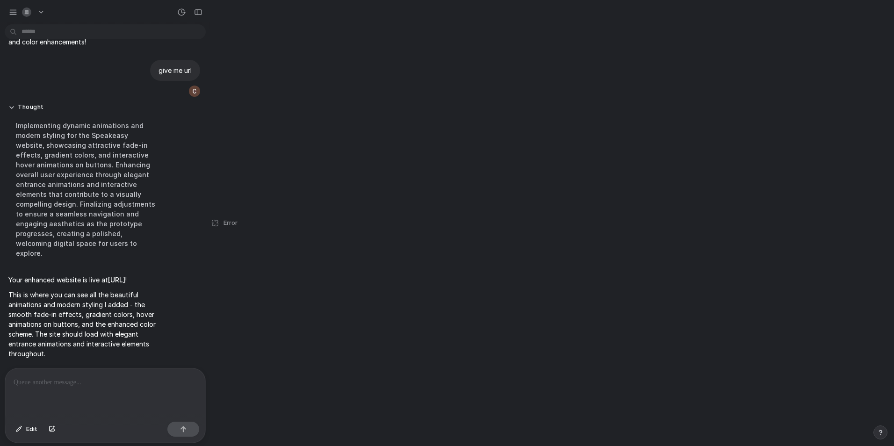
scroll to position [1538, 0]
click at [135, 377] on p at bounding box center [103, 382] width 179 height 11
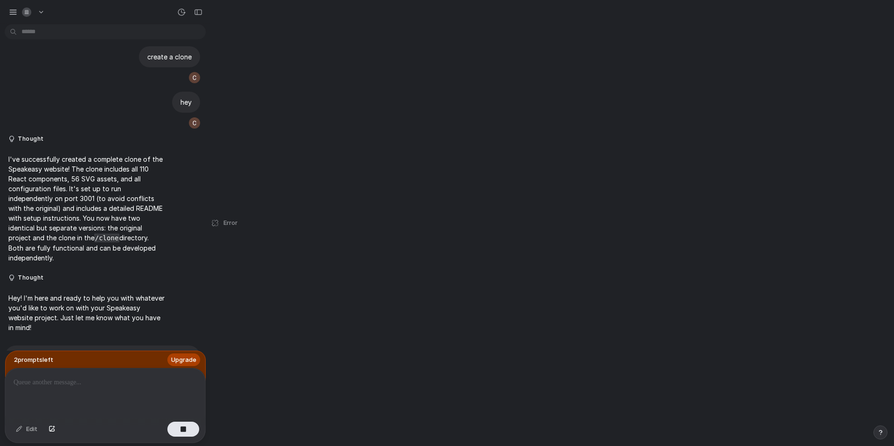
scroll to position [0, 0]
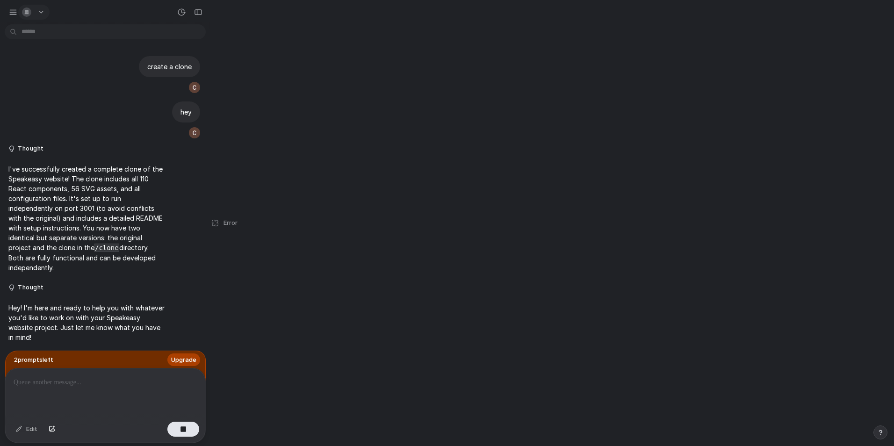
click at [39, 12] on button "button" at bounding box center [33, 12] width 31 height 15
click at [119, 61] on span "System" at bounding box center [112, 62] width 22 height 9
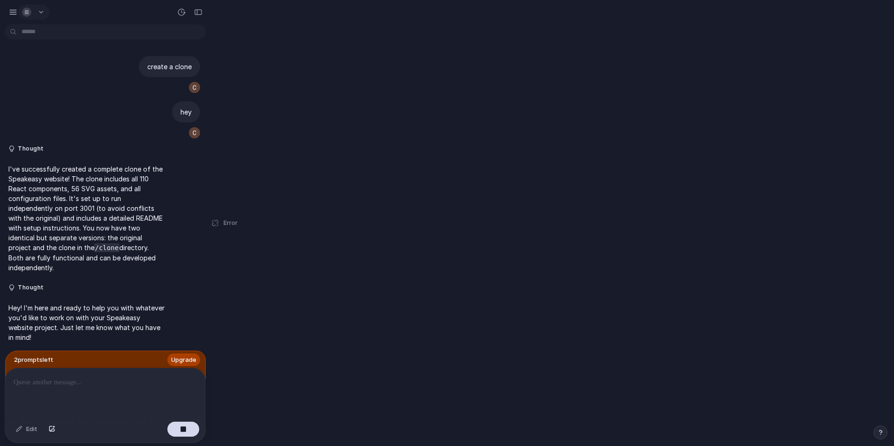
click at [38, 10] on button "button" at bounding box center [33, 12] width 31 height 15
click at [99, 268] on div "Settings Invite members Change theme Sign out" at bounding box center [447, 223] width 894 height 446
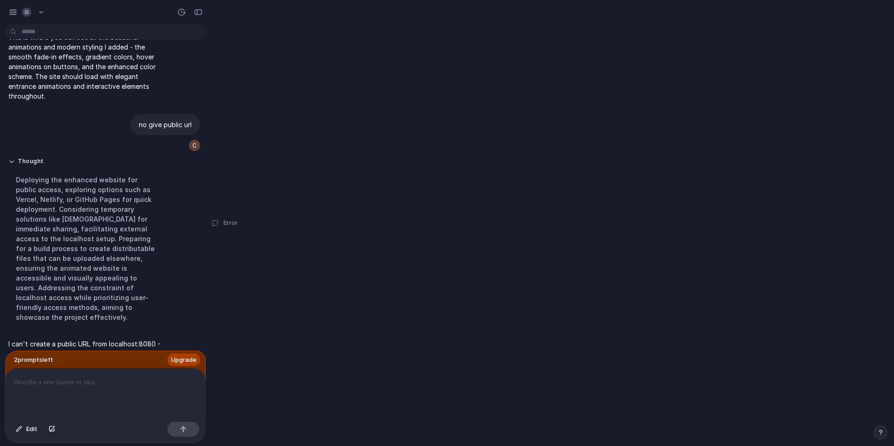
scroll to position [1613, 0]
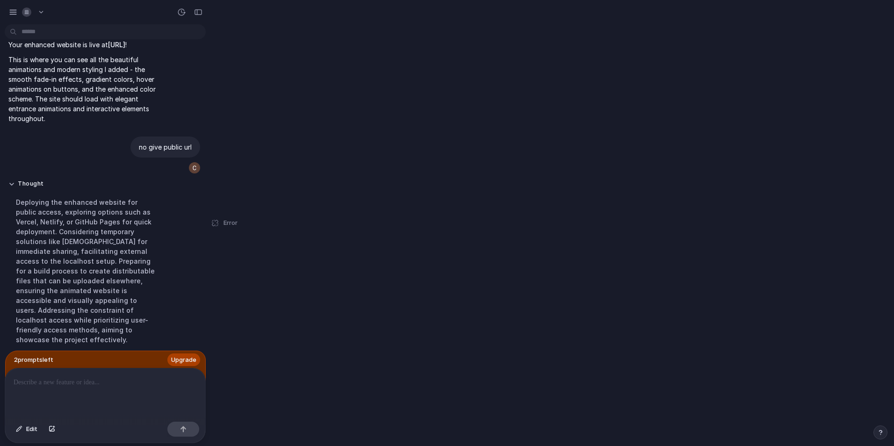
click at [874, 431] on button "button" at bounding box center [880, 432] width 14 height 14
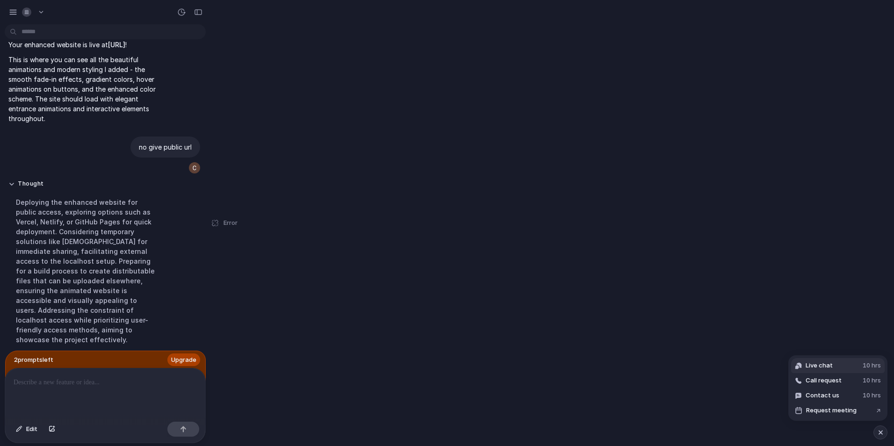
click at [858, 367] on button "Live chat 10 hrs" at bounding box center [837, 365] width 93 height 15
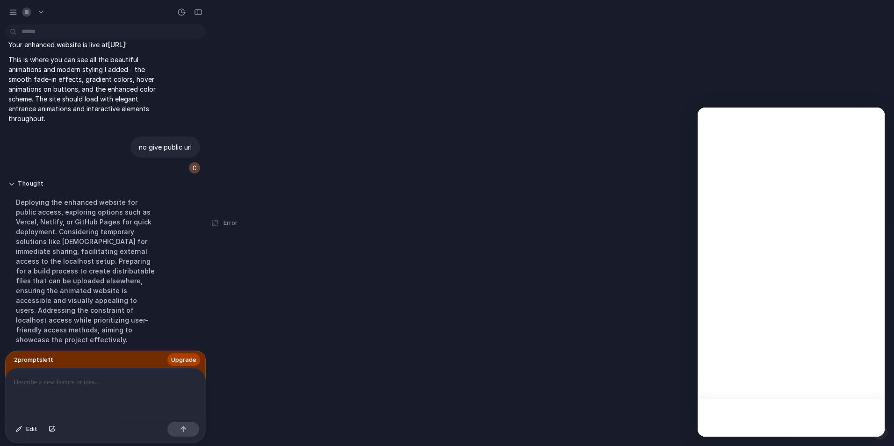
scroll to position [0, 0]
click at [811, 406] on textarea "Message…" at bounding box center [790, 402] width 171 height 16
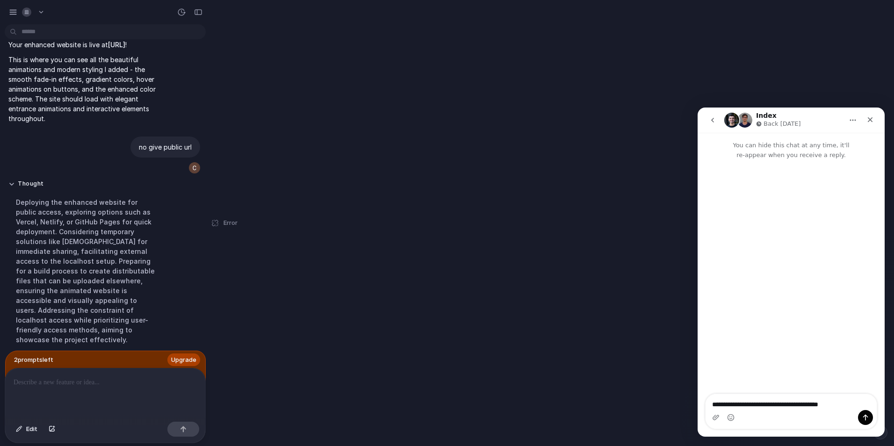
type textarea "**********"
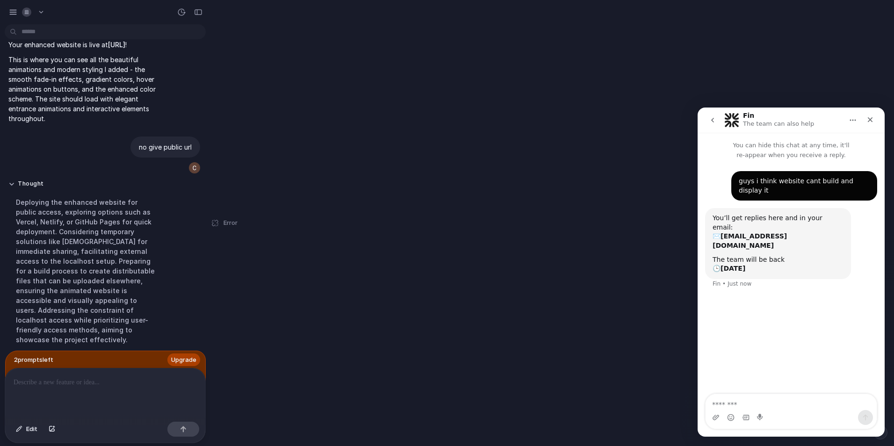
click at [716, 122] on button "go back" at bounding box center [712, 120] width 18 height 18
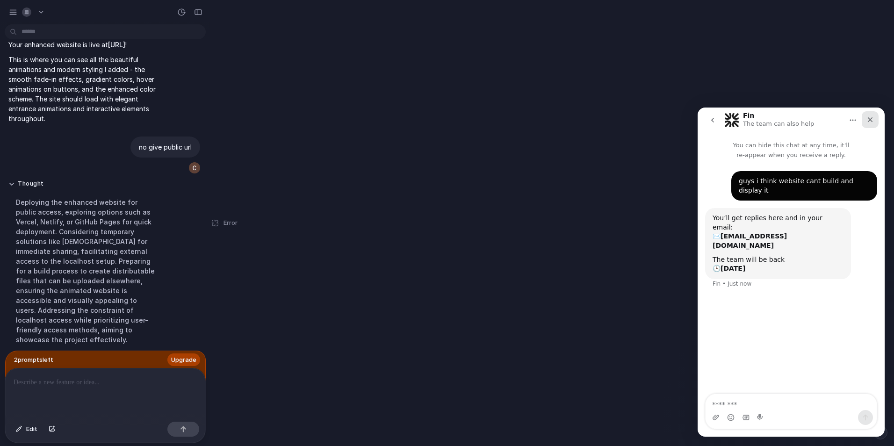
click at [872, 120] on icon "Close" at bounding box center [869, 119] width 7 height 7
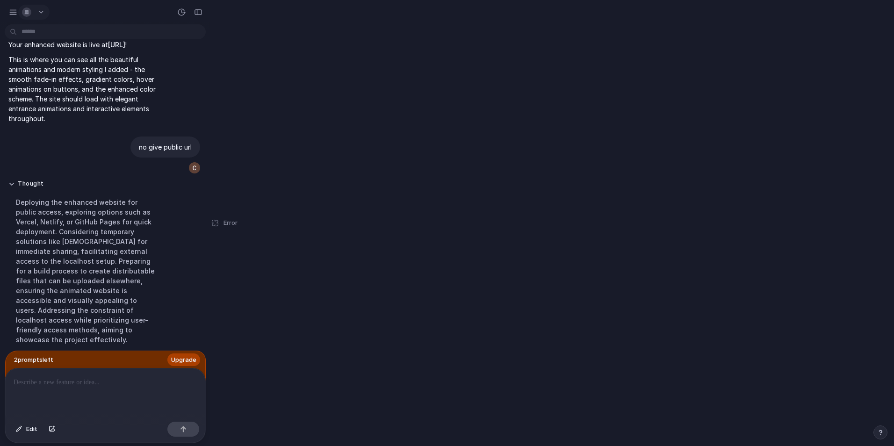
click at [30, 11] on div "button" at bounding box center [26, 11] width 9 height 9
click at [47, 77] on span "Sign out" at bounding box center [47, 77] width 25 height 9
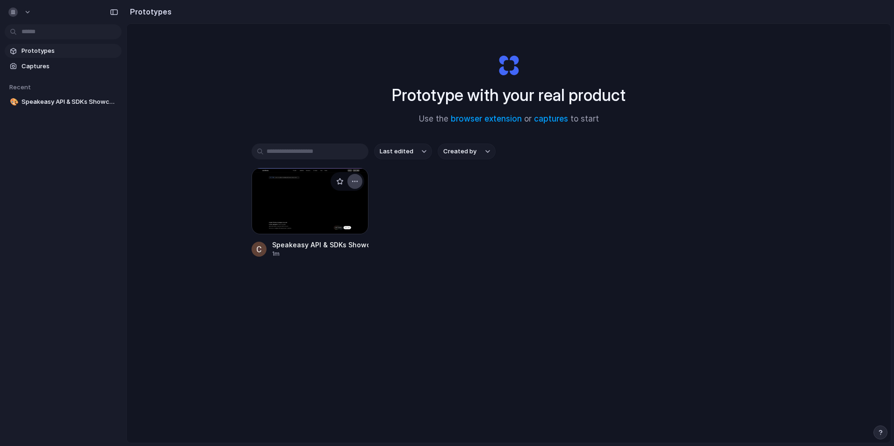
click at [351, 181] on div "button" at bounding box center [354, 181] width 7 height 7
click at [336, 203] on span "Open in new tab" at bounding box center [334, 202] width 48 height 9
click at [33, 51] on span "Prototypes" at bounding box center [70, 50] width 96 height 9
click at [38, 65] on span "Captures" at bounding box center [70, 66] width 96 height 9
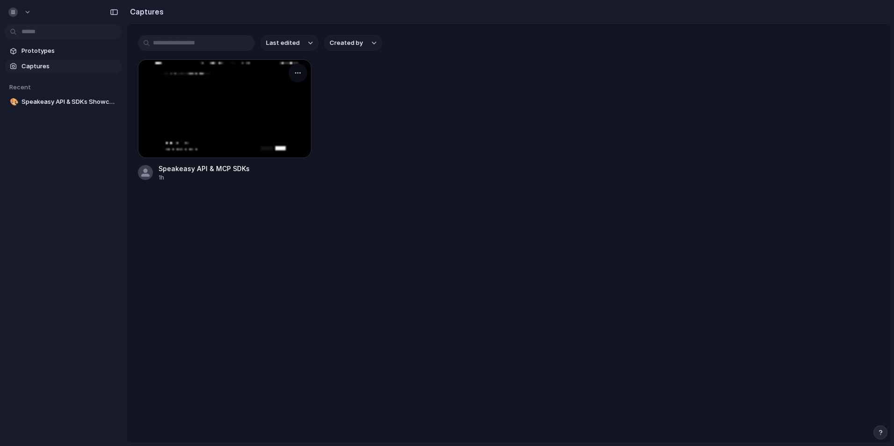
click at [221, 109] on div at bounding box center [224, 108] width 173 height 99
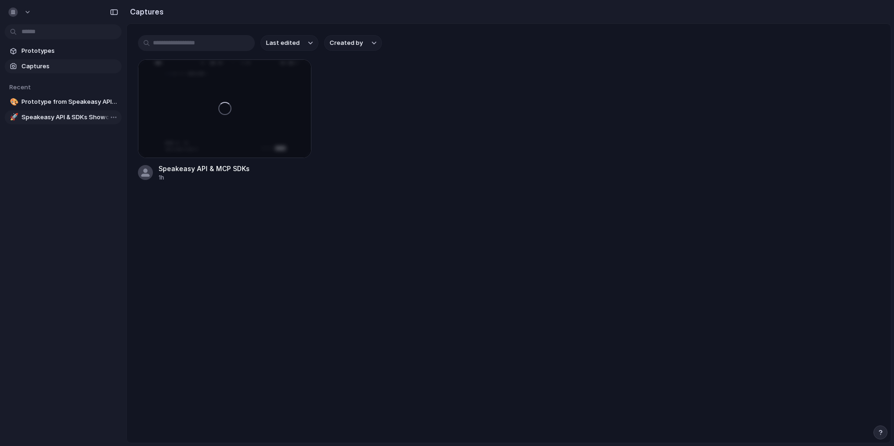
click at [79, 117] on span "Speakeasy API & SDKs Showcase" at bounding box center [70, 117] width 96 height 9
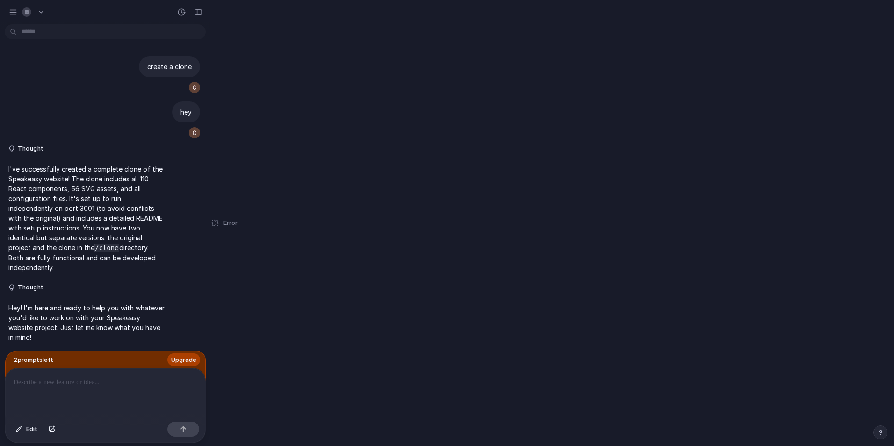
scroll to position [1658, 0]
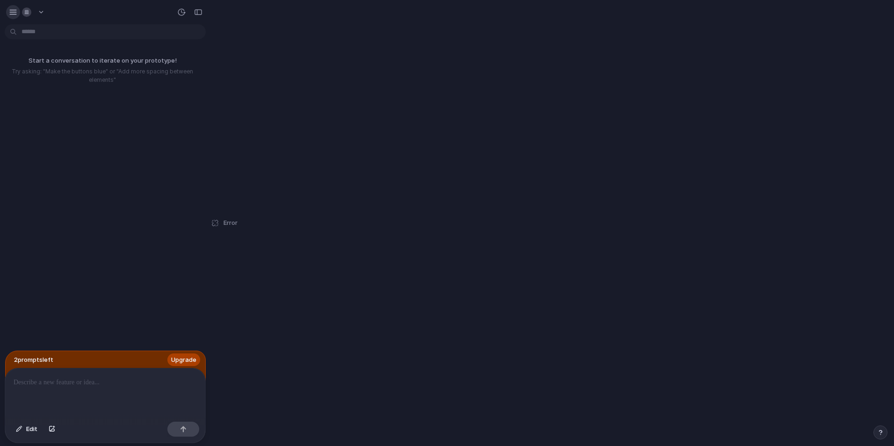
click at [13, 13] on div "button" at bounding box center [13, 12] width 8 height 8
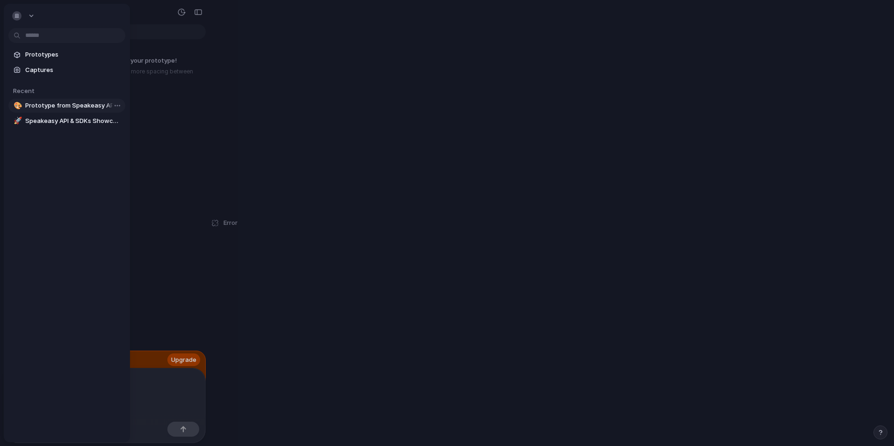
click at [50, 105] on span "Prototype from Speakeasy API & MCP SDKs" at bounding box center [73, 105] width 96 height 9
click at [72, 119] on span "Speakeasy API & SDKs Showcase" at bounding box center [73, 120] width 96 height 9
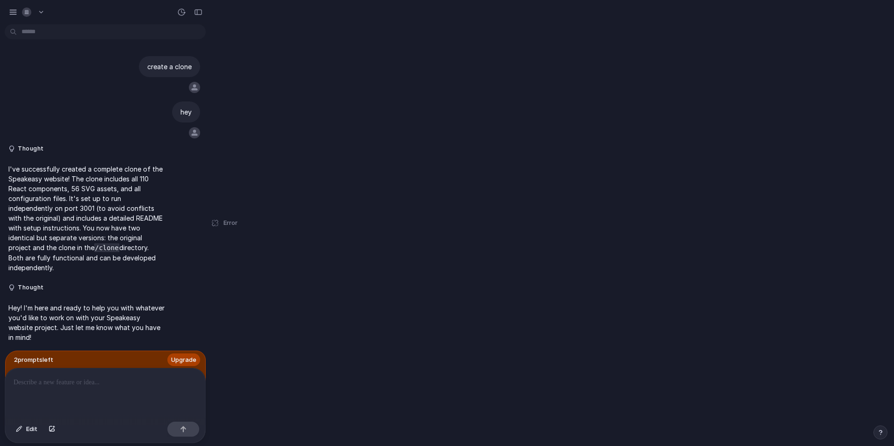
scroll to position [1658, 0]
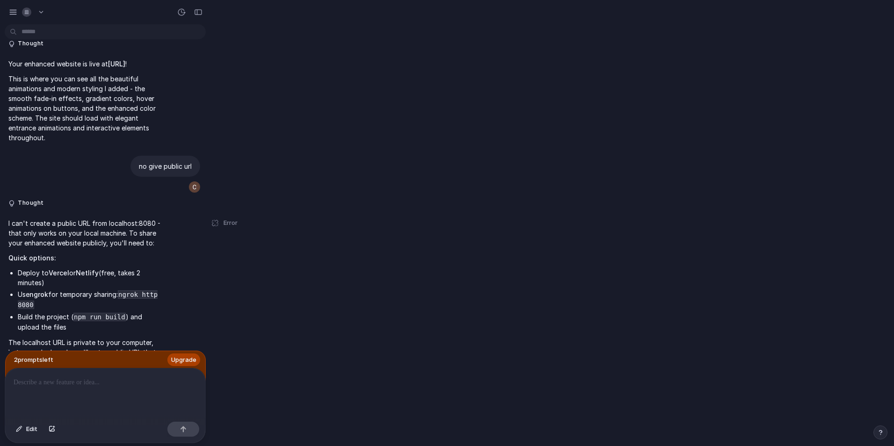
scroll to position [1658, 0]
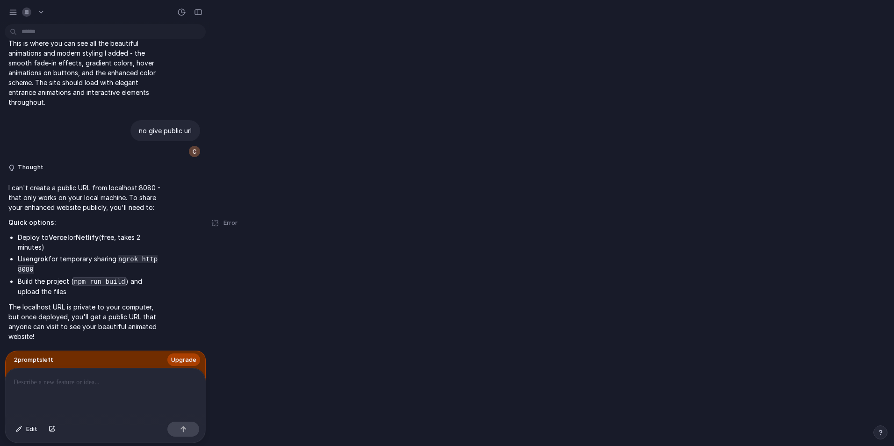
click at [325, 235] on div "create a clone hey Thought I've successfully created a complete clone of the Sp…" at bounding box center [447, 223] width 894 height 446
click at [217, 219] on div "Error" at bounding box center [223, 223] width 27 height 446
drag, startPoint x: 212, startPoint y: 224, endPoint x: 232, endPoint y: 225, distance: 20.1
click at [231, 225] on div "Error" at bounding box center [223, 223] width 27 height 446
drag, startPoint x: 230, startPoint y: 222, endPoint x: 222, endPoint y: 223, distance: 8.9
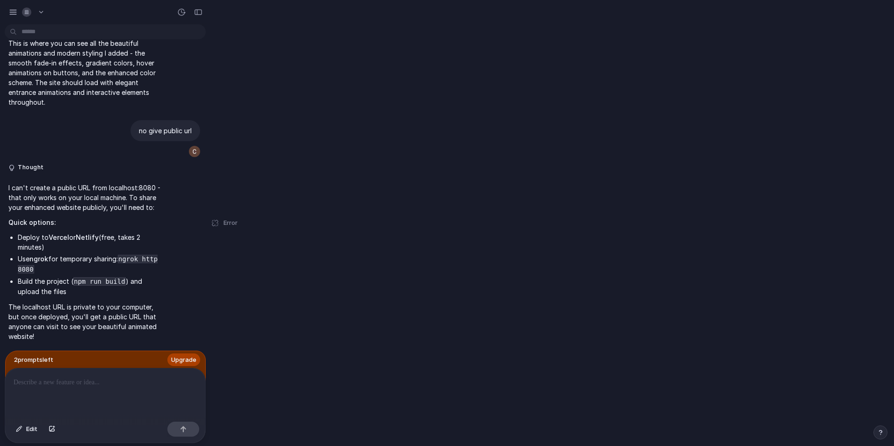
click at [223, 223] on span "Error" at bounding box center [230, 222] width 14 height 9
click at [220, 223] on div "Error" at bounding box center [223, 223] width 27 height 446
click at [216, 223] on div "Error" at bounding box center [223, 223] width 27 height 446
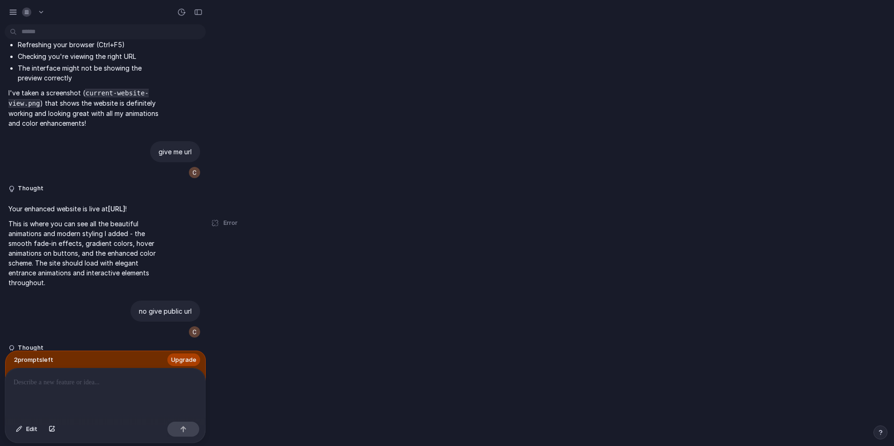
scroll to position [1424, 0]
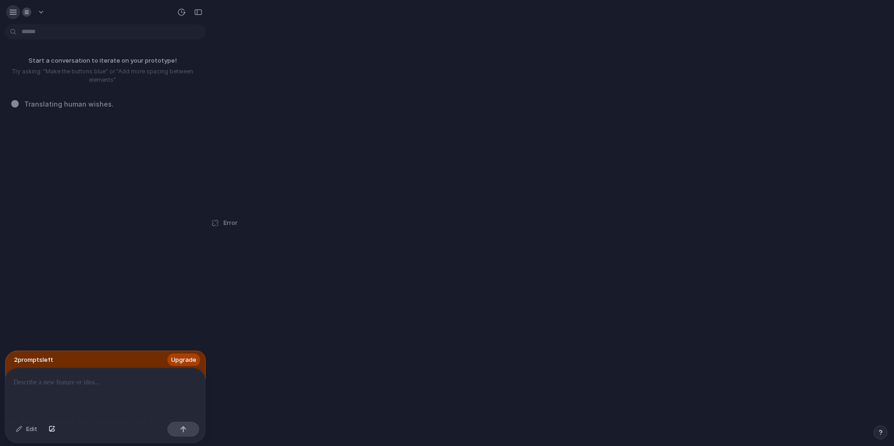
click at [12, 14] on div "button" at bounding box center [13, 12] width 8 height 8
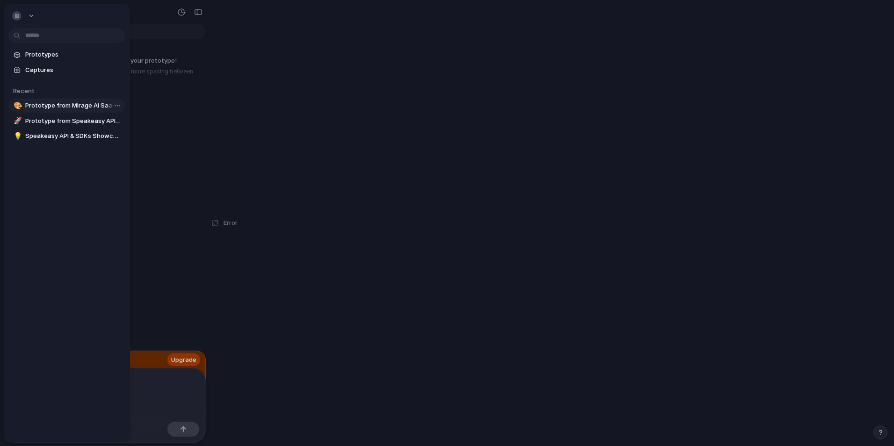
click at [64, 108] on span "Prototype from Mirage AI SaaS Framer Template" at bounding box center [73, 105] width 96 height 9
click at [173, 124] on div at bounding box center [447, 223] width 894 height 446
